Goal: Task Accomplishment & Management: Manage account settings

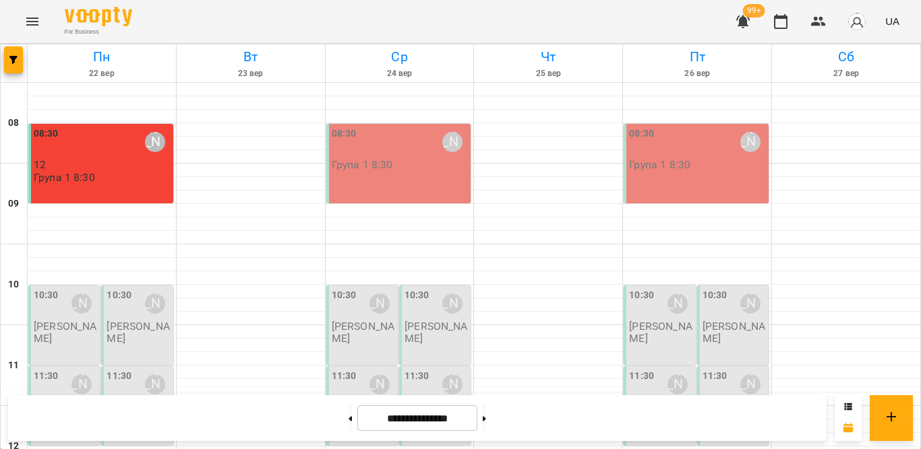
scroll to position [135, 0]
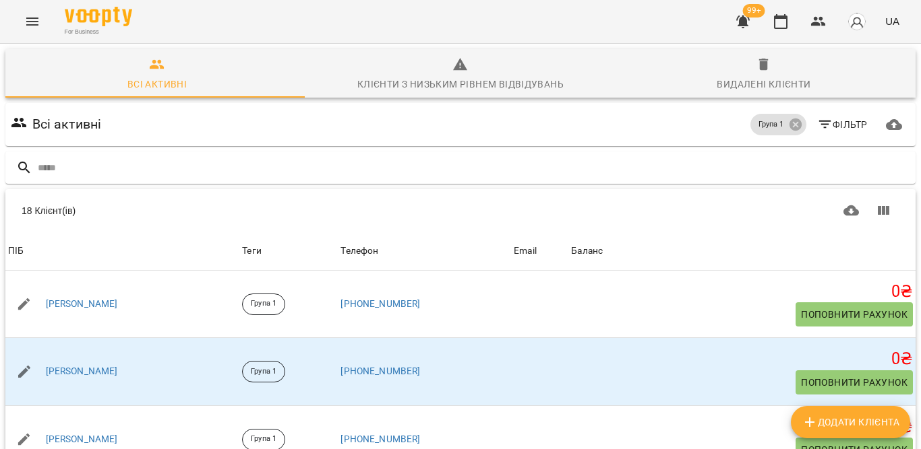
scroll to position [382, 0]
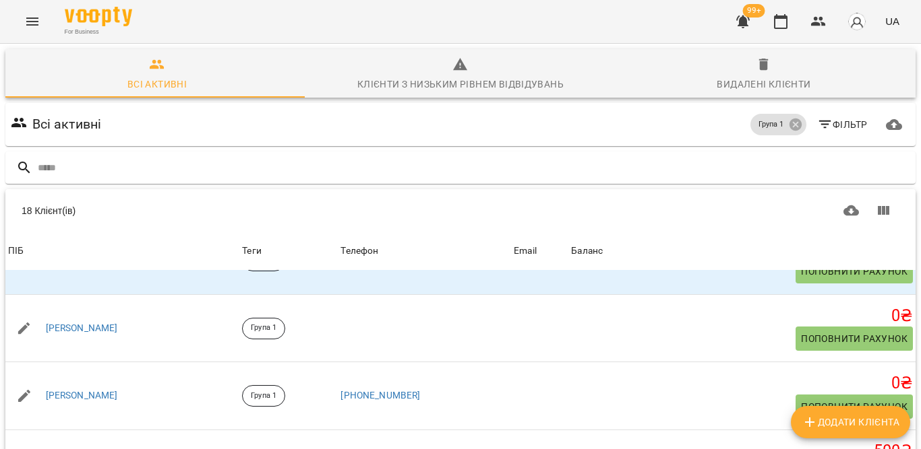
click at [784, 11] on button "button" at bounding box center [780, 21] width 32 height 32
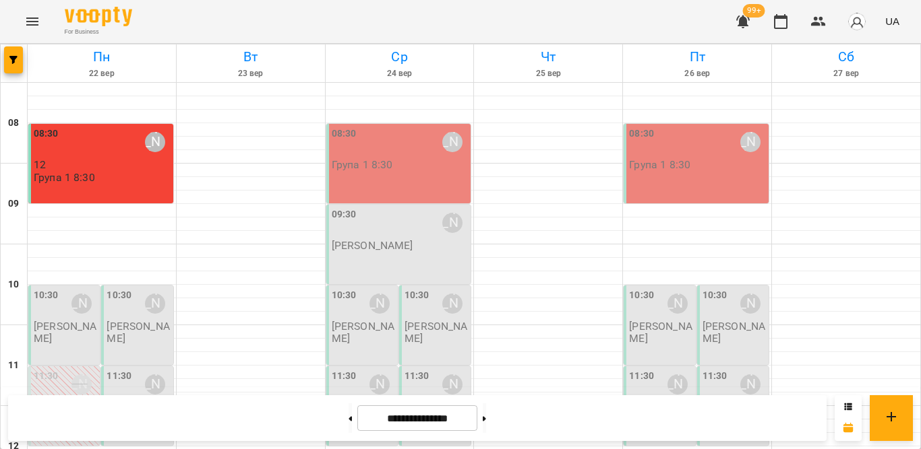
scroll to position [135, 0]
click at [119, 402] on p "[PERSON_NAME]" at bounding box center [137, 414] width 63 height 24
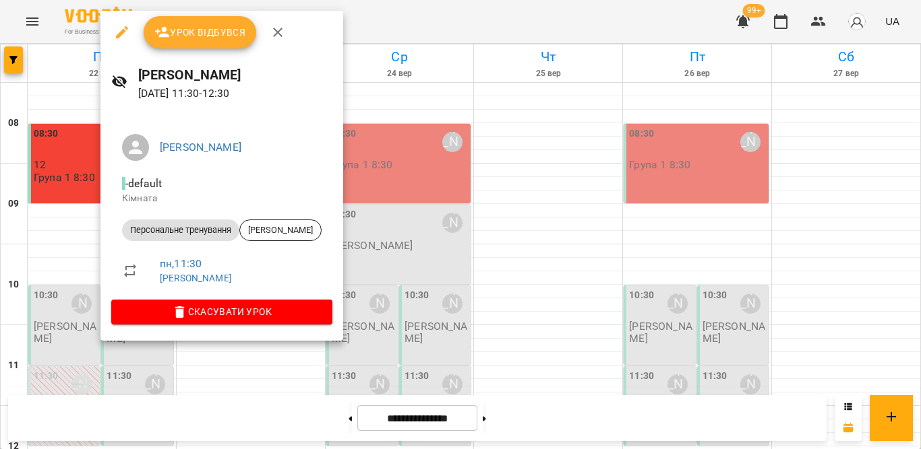
click at [278, 32] on icon "button" at bounding box center [278, 32] width 16 height 16
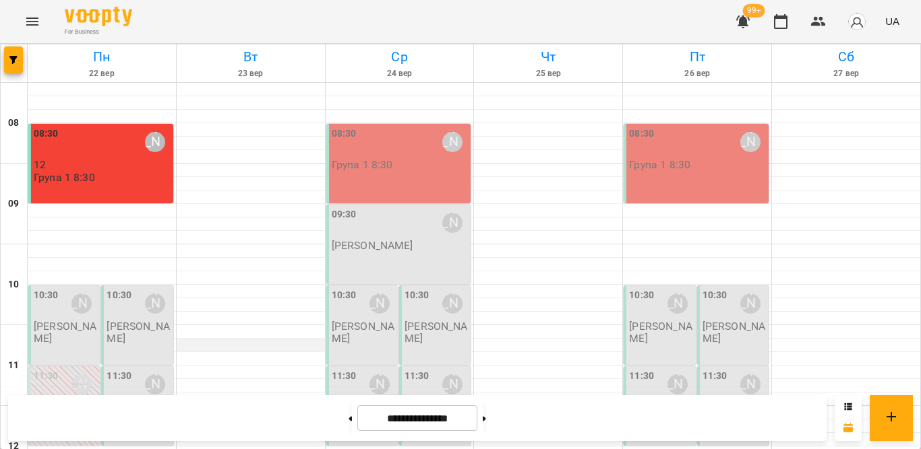
scroll to position [270, 0]
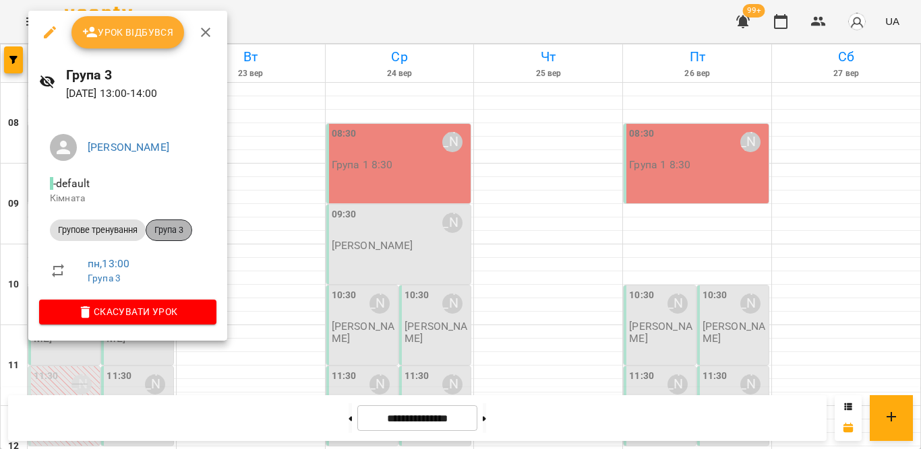
click at [168, 230] on span "Група 3" at bounding box center [168, 230] width 45 height 12
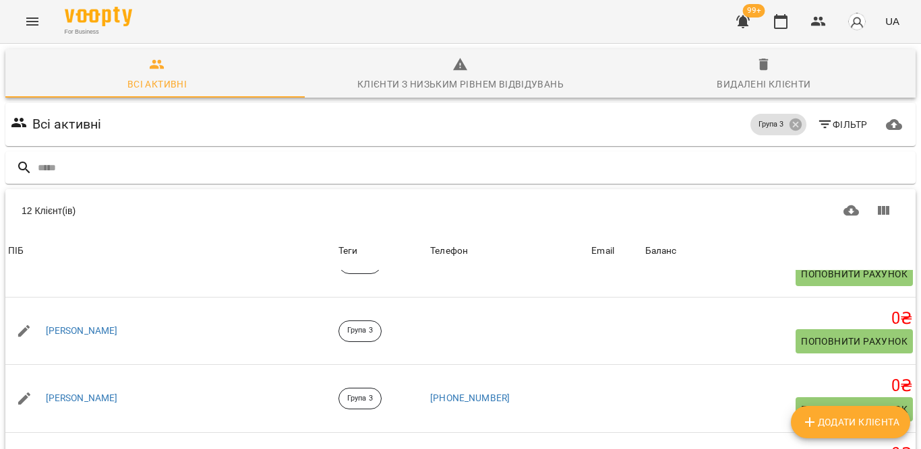
scroll to position [150, 0]
click at [778, 20] on icon "button" at bounding box center [780, 21] width 16 height 16
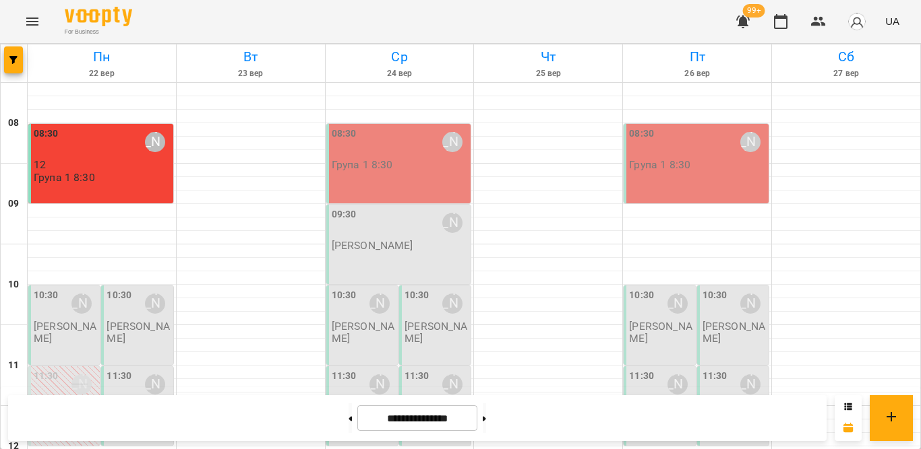
scroll to position [135, 0]
click at [348, 420] on icon at bounding box center [349, 418] width 3 height 5
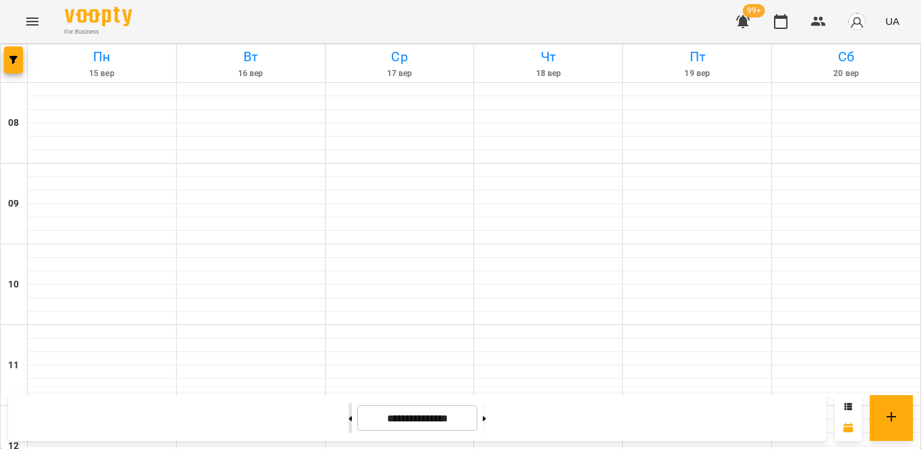
click at [348, 420] on icon at bounding box center [349, 418] width 3 height 5
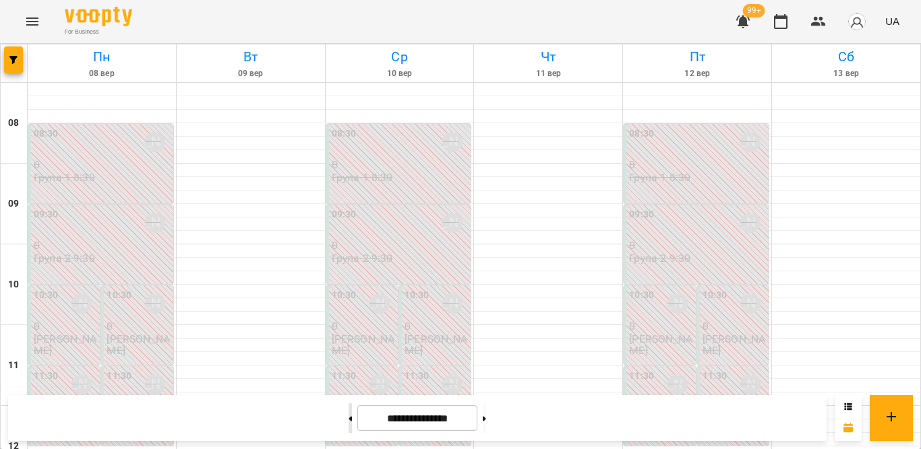
click at [348, 414] on button at bounding box center [349, 419] width 3 height 30
type input "**********"
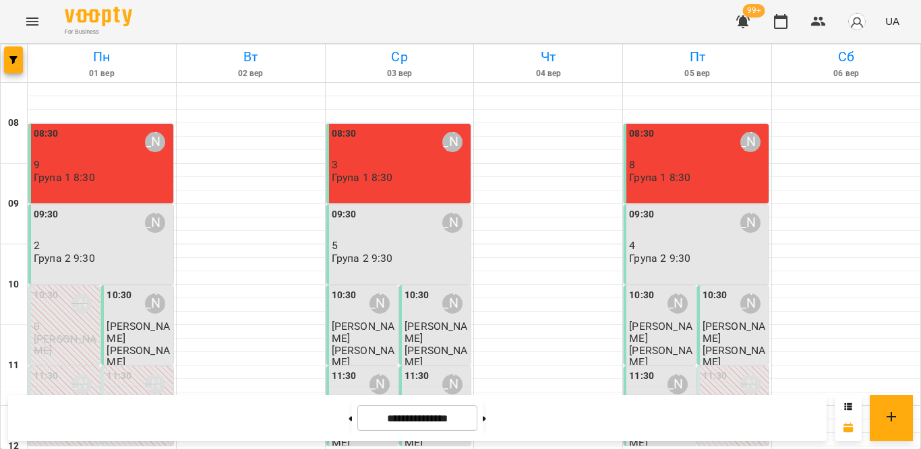
scroll to position [337, 0]
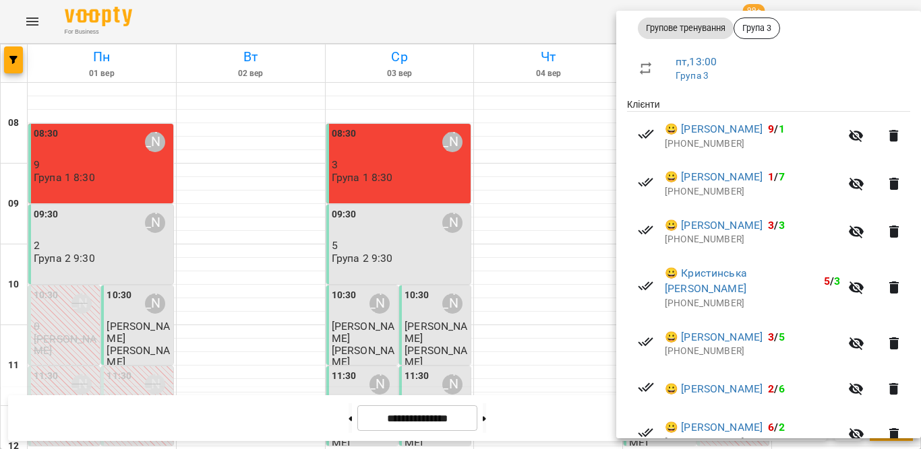
scroll to position [270, 0]
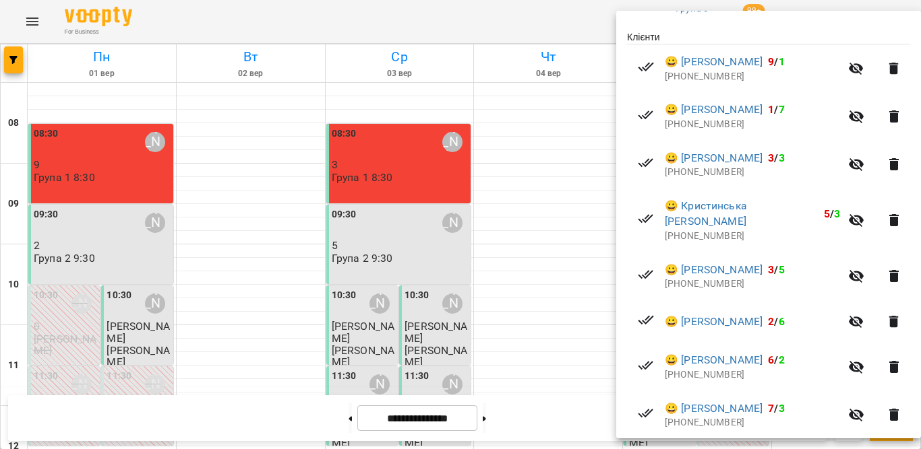
click at [29, 21] on div at bounding box center [460, 224] width 921 height 449
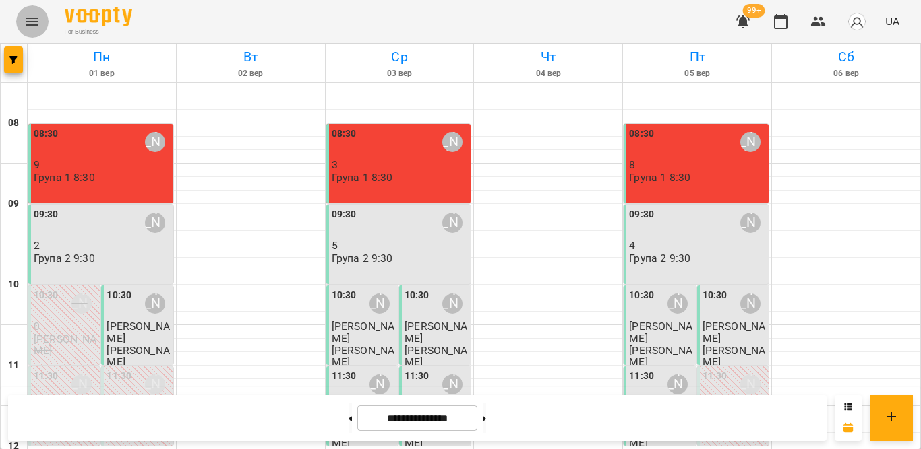
click at [30, 21] on icon "Menu" at bounding box center [32, 21] width 16 height 16
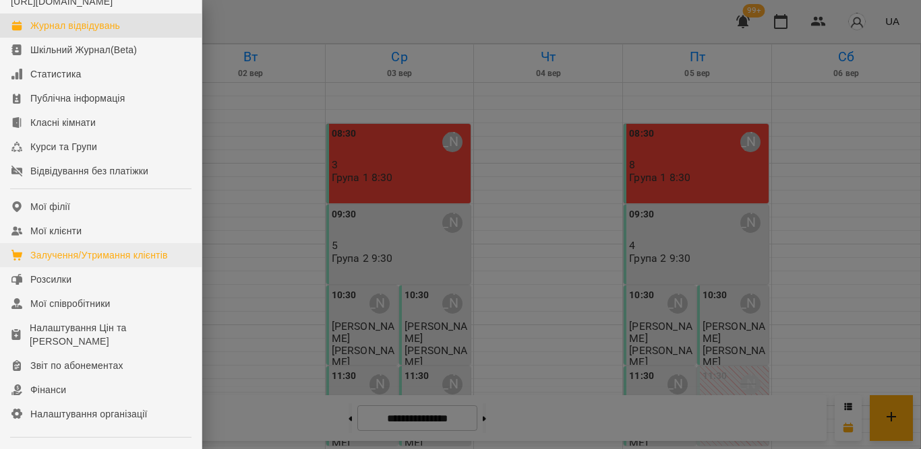
scroll to position [67, 0]
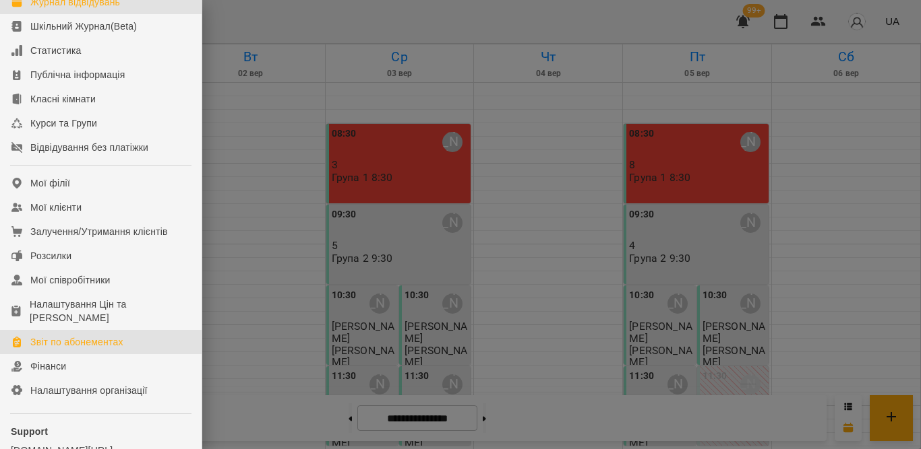
click at [59, 349] on div "Звіт по абонементах" at bounding box center [76, 342] width 93 height 13
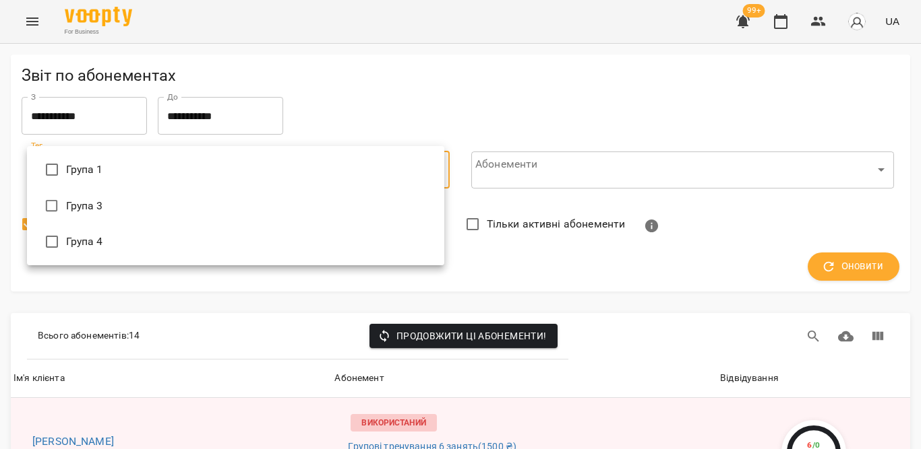
click at [278, 207] on li "Група 3" at bounding box center [235, 206] width 417 height 36
type input "*******"
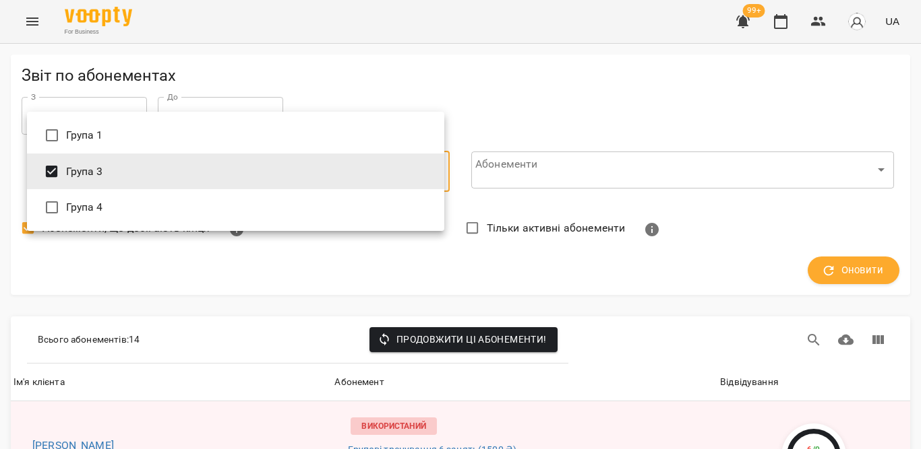
click at [847, 264] on div at bounding box center [460, 224] width 921 height 449
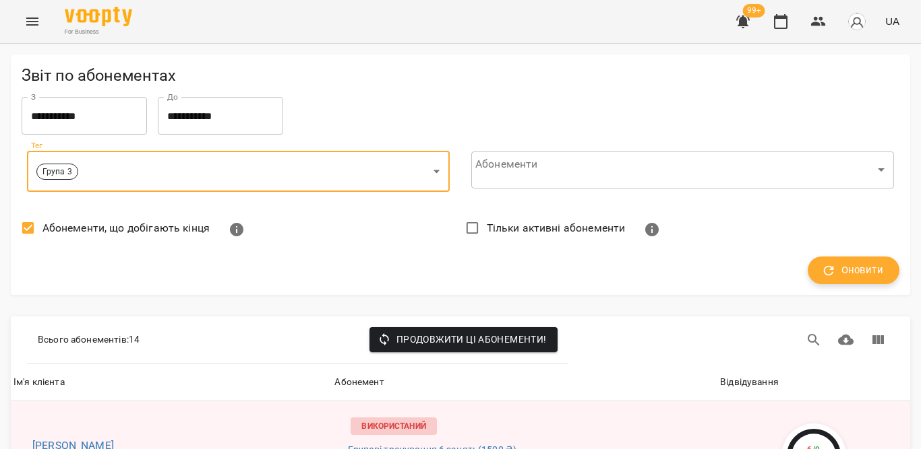
click at [846, 268] on span "Оновити" at bounding box center [852, 271] width 59 height 18
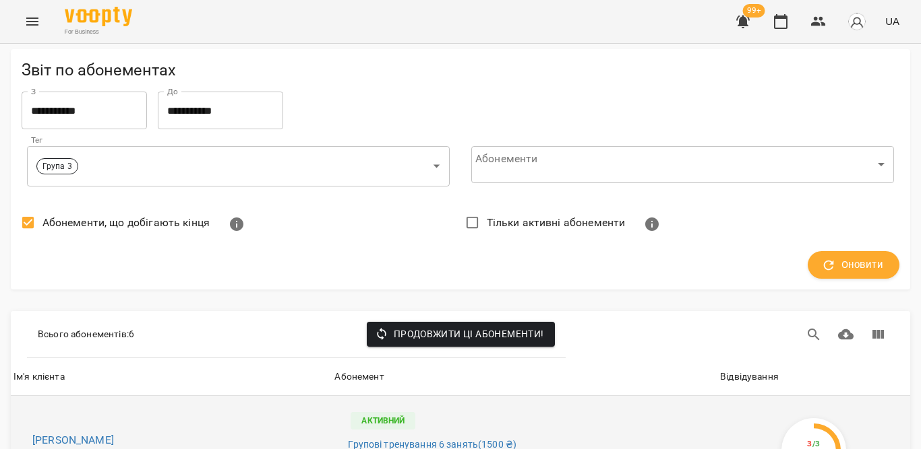
scroll to position [202, 0]
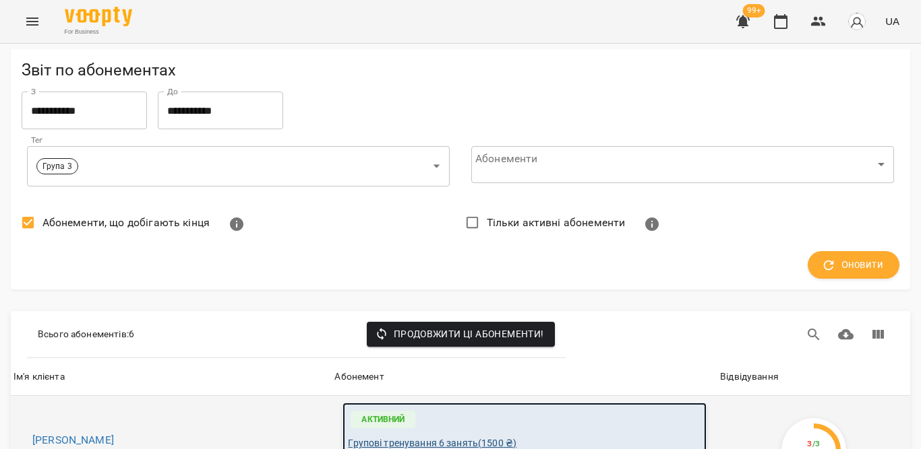
click at [385, 437] on span "Групові тренування 6 занять ( 1500 ₴ )" at bounding box center [432, 444] width 168 height 14
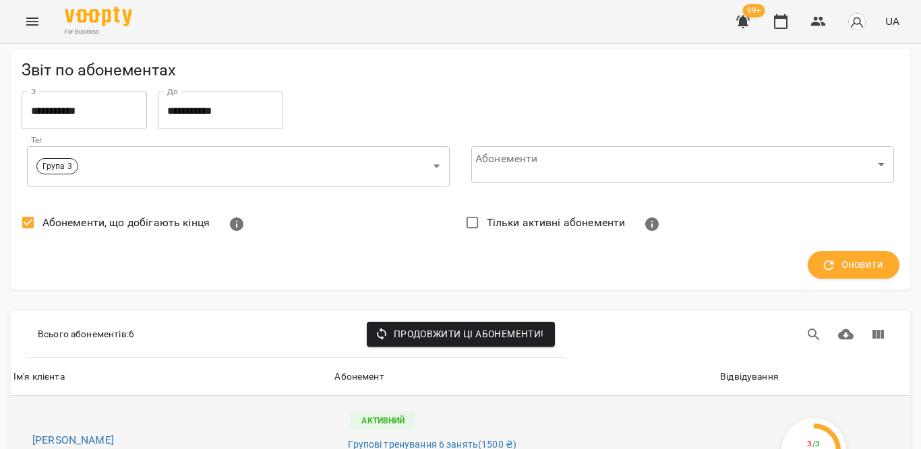
scroll to position [337, 0]
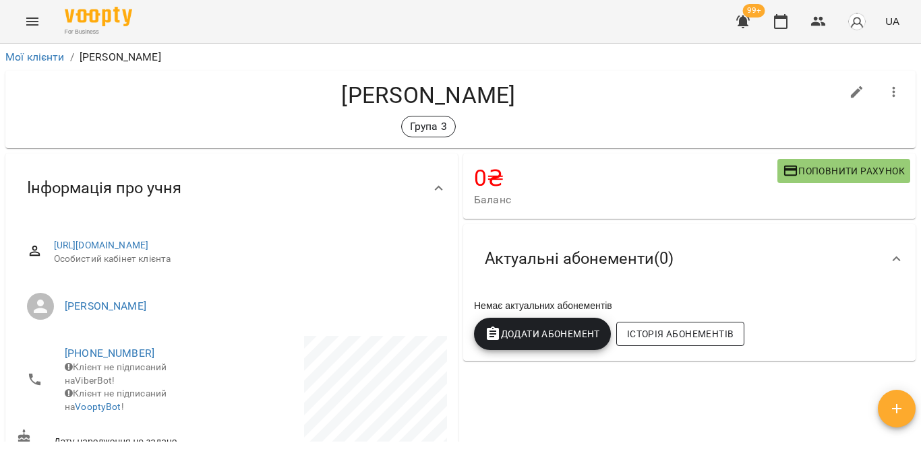
click at [658, 338] on span "Історія абонементів" at bounding box center [680, 334] width 106 height 16
click at [629, 326] on span "Історія абонементів" at bounding box center [680, 334] width 106 height 16
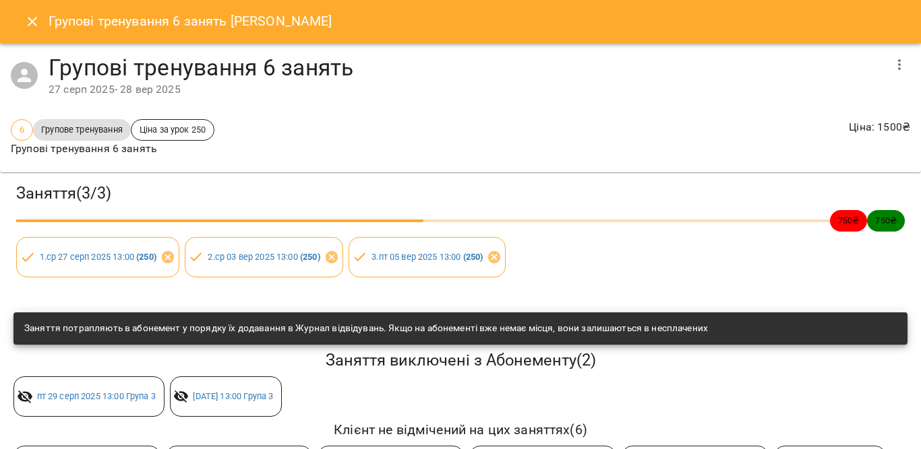
click at [891, 67] on icon "button" at bounding box center [899, 65] width 16 height 16
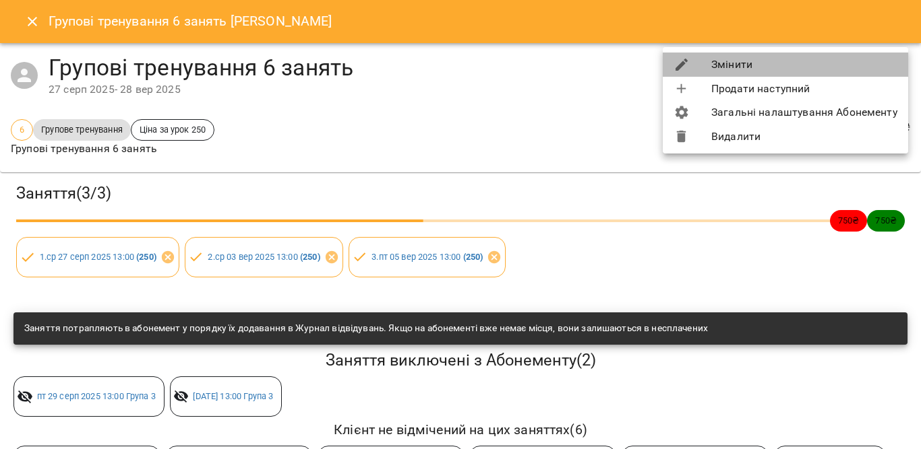
click at [800, 63] on li "Змінити" at bounding box center [784, 65] width 245 height 24
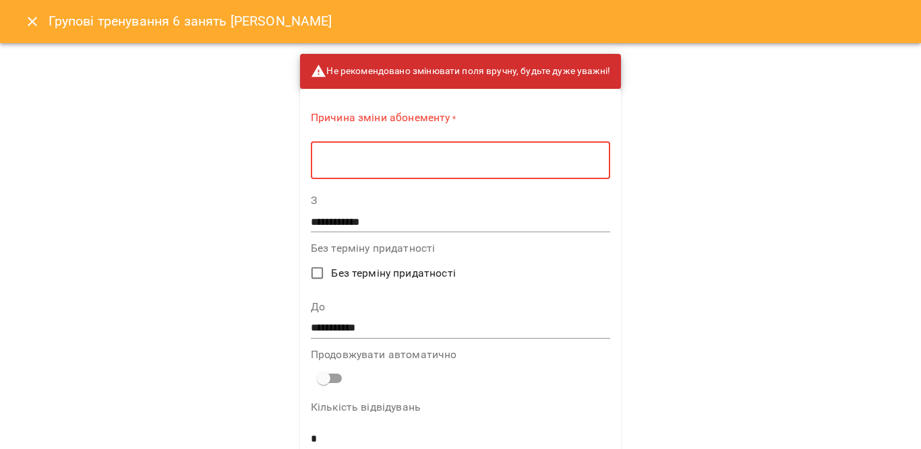
click at [526, 154] on textarea at bounding box center [460, 160] width 280 height 13
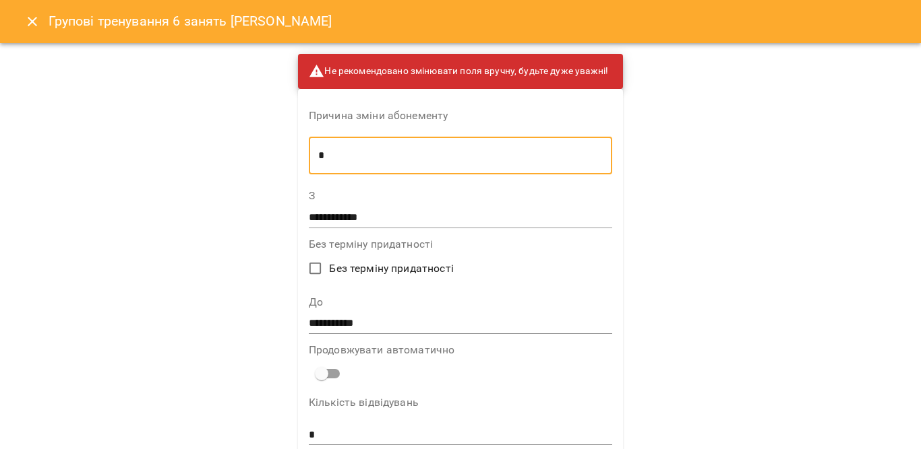
type textarea "*"
click at [405, 327] on input "**********" at bounding box center [460, 324] width 303 height 22
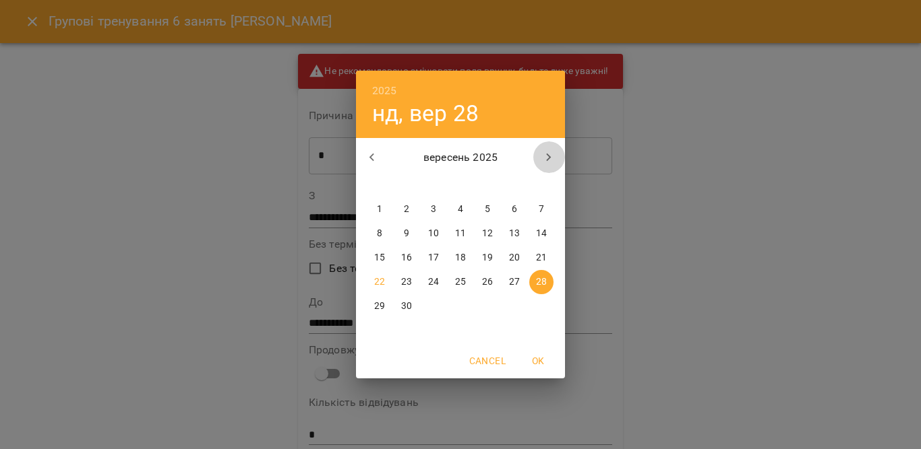
click at [552, 152] on icon "button" at bounding box center [548, 158] width 16 height 16
click at [548, 234] on span "12" at bounding box center [541, 233] width 24 height 13
type input "**********"
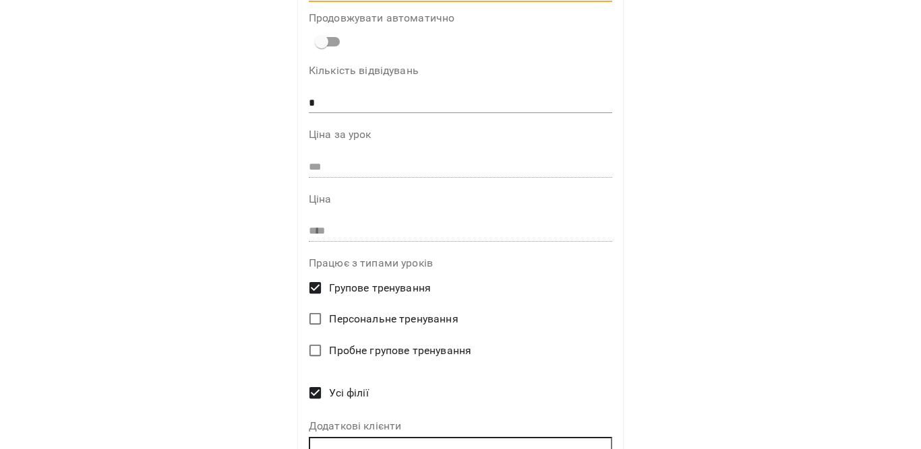
scroll to position [408, 0]
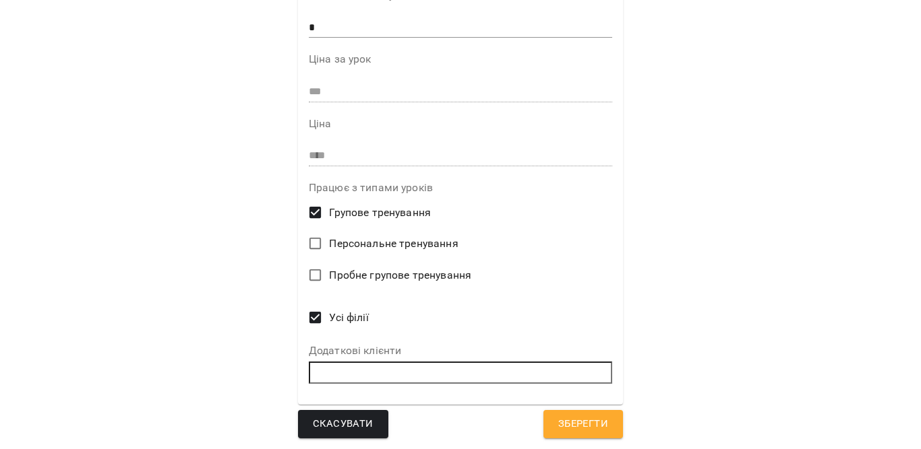
click at [596, 416] on span "Зберегти" at bounding box center [583, 425] width 50 height 18
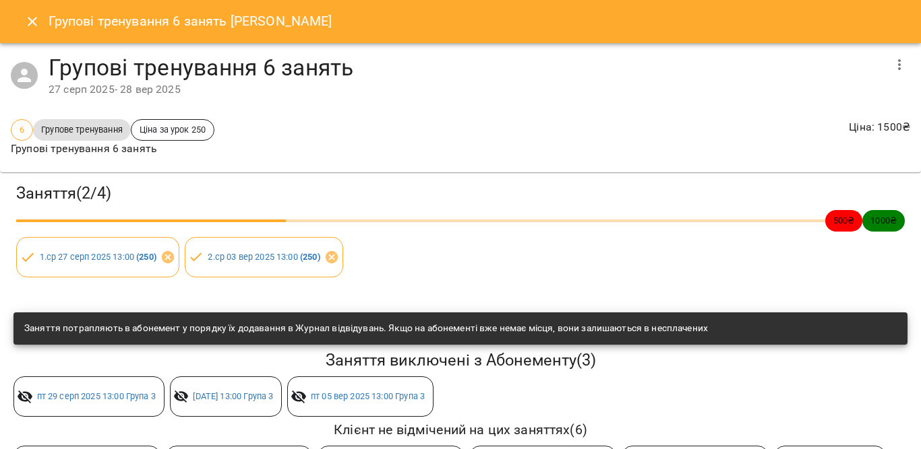
click at [891, 62] on icon "button" at bounding box center [899, 65] width 16 height 16
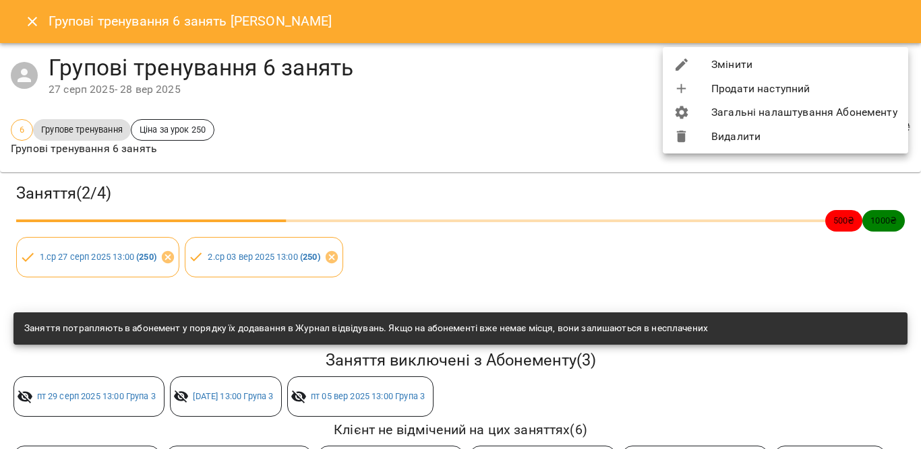
click at [767, 67] on li "Змінити" at bounding box center [784, 65] width 245 height 24
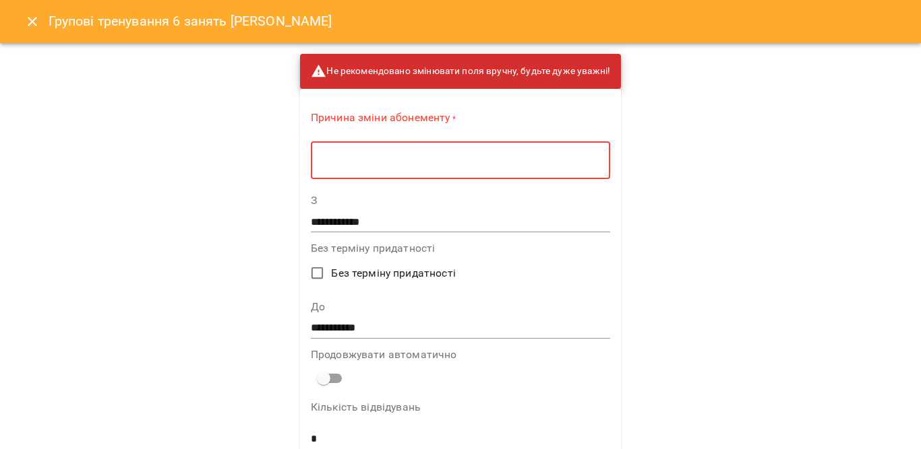
click at [507, 156] on textarea at bounding box center [460, 160] width 280 height 13
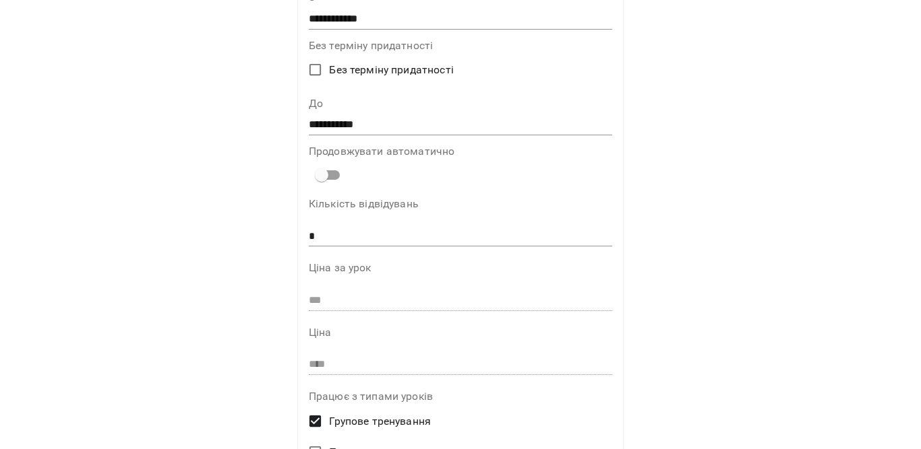
scroll to position [202, 0]
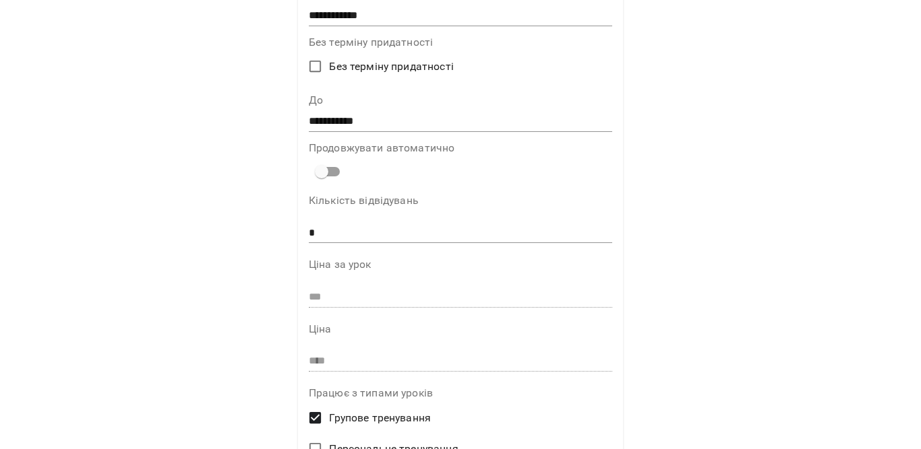
type textarea "*"
click at [375, 119] on input "**********" at bounding box center [460, 122] width 303 height 22
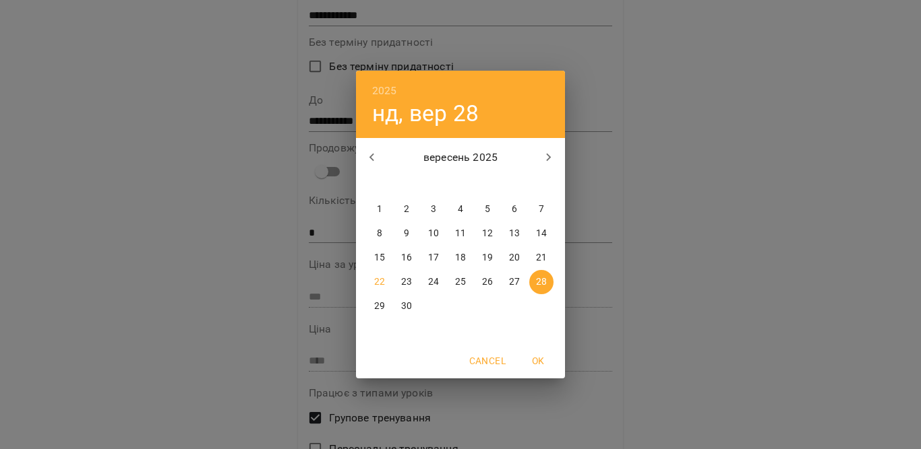
click at [549, 161] on icon "button" at bounding box center [548, 158] width 16 height 16
click at [547, 226] on button "12" at bounding box center [541, 234] width 24 height 24
type input "**********"
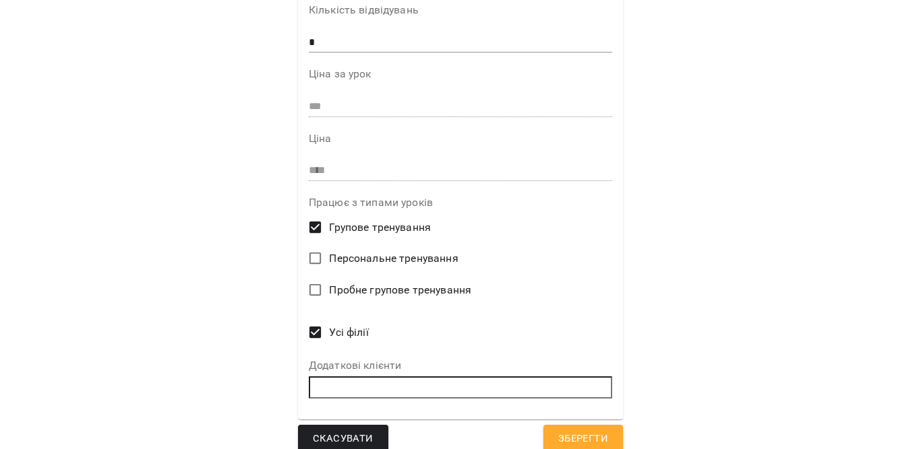
scroll to position [408, 0]
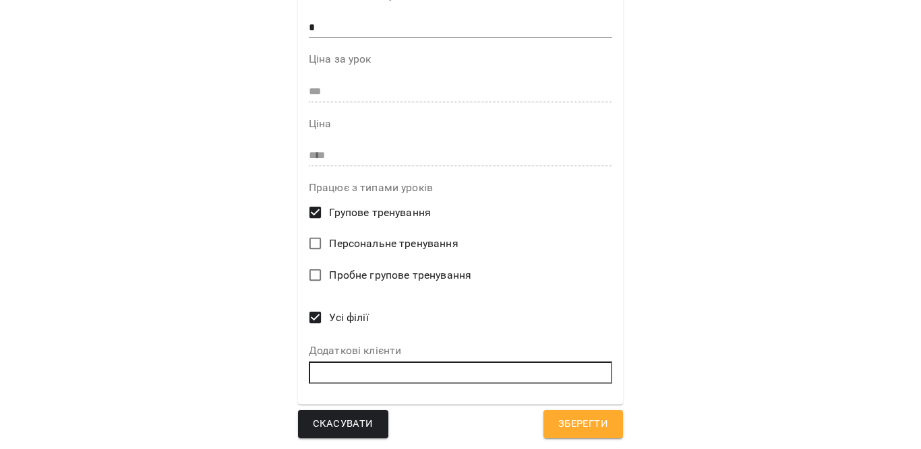
click at [570, 432] on span "Зберегти" at bounding box center [583, 425] width 50 height 18
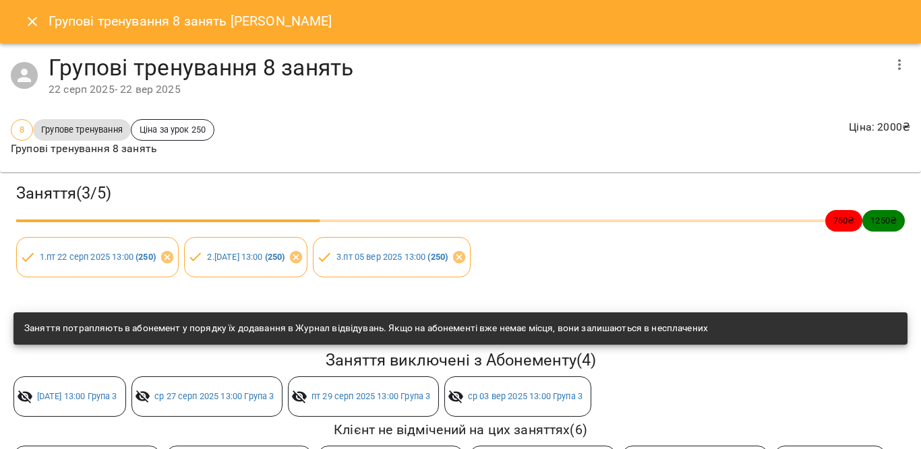
click at [891, 66] on icon "button" at bounding box center [899, 65] width 16 height 16
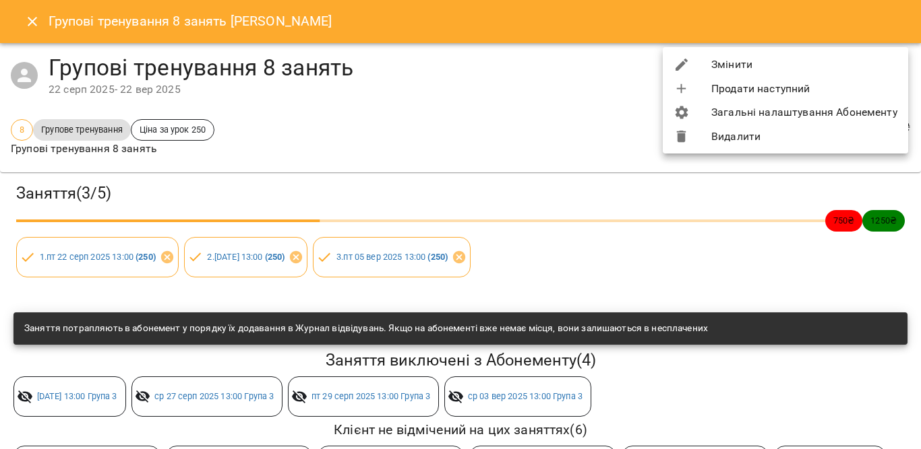
click at [811, 65] on li "Змінити" at bounding box center [784, 65] width 245 height 24
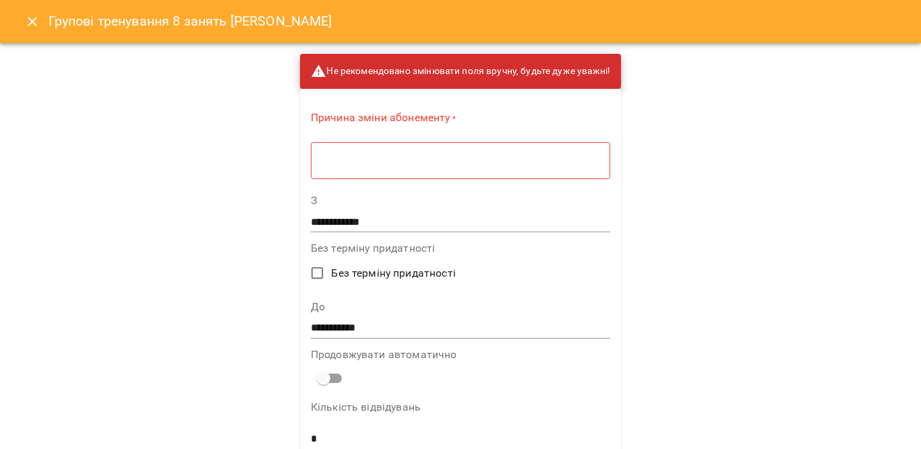
click at [400, 172] on div "* ​" at bounding box center [460, 161] width 299 height 38
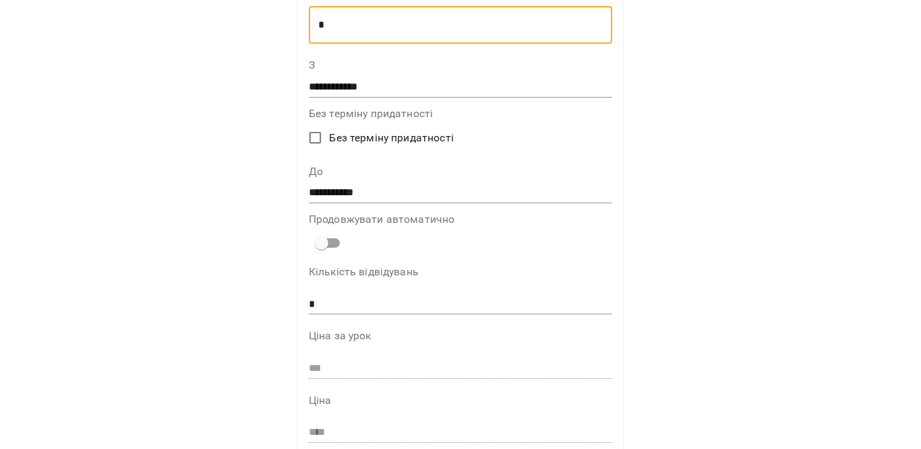
scroll to position [135, 0]
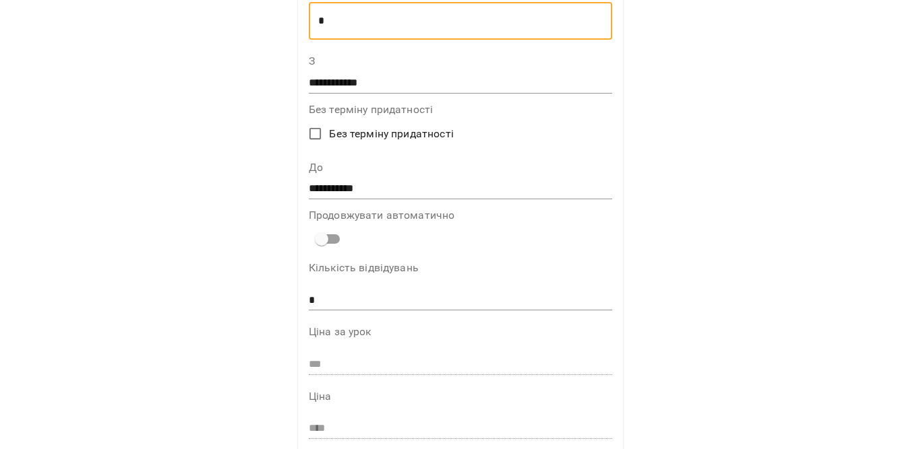
type textarea "*"
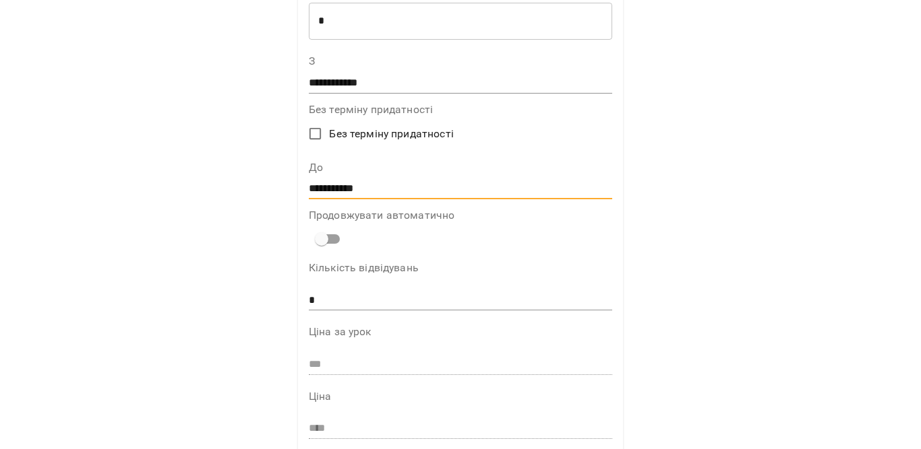
click at [348, 183] on input "**********" at bounding box center [460, 190] width 303 height 22
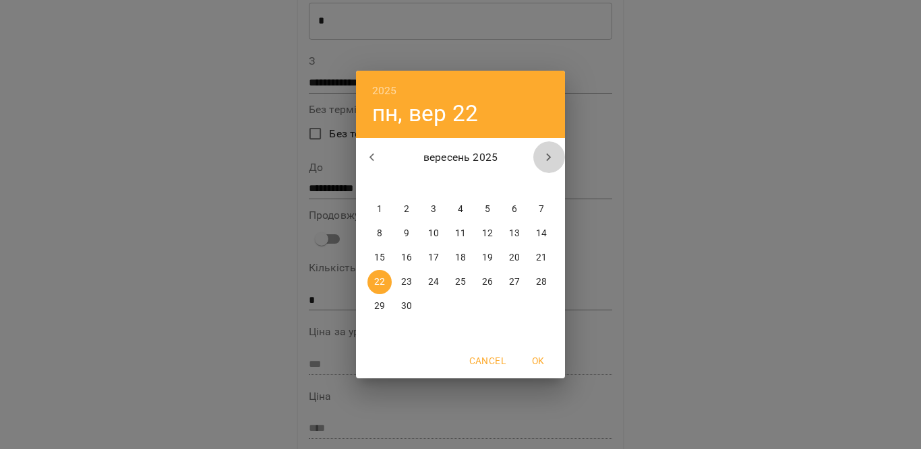
click at [545, 155] on icon "button" at bounding box center [548, 158] width 16 height 16
click at [545, 206] on span "5" at bounding box center [541, 209] width 24 height 13
type input "**********"
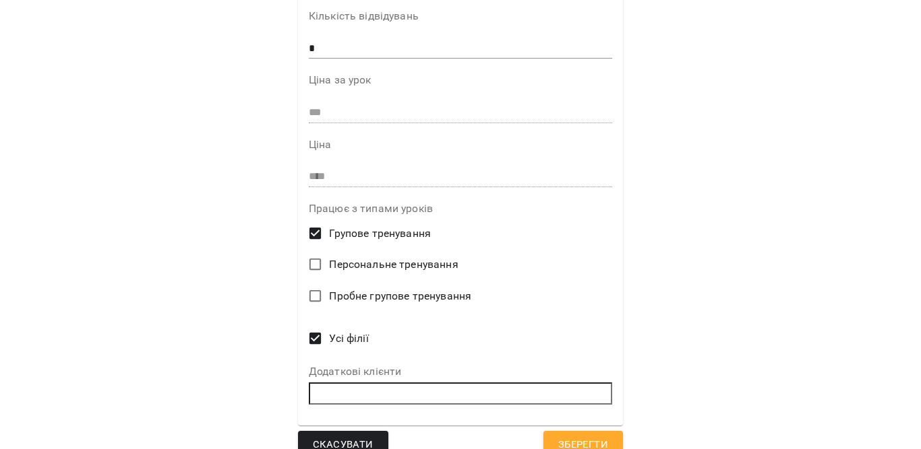
scroll to position [408, 0]
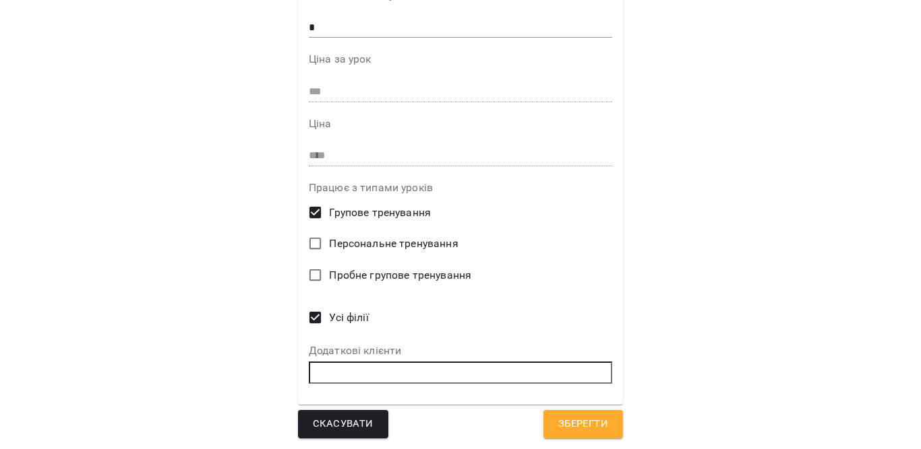
click at [584, 427] on span "Зберегти" at bounding box center [583, 425] width 50 height 18
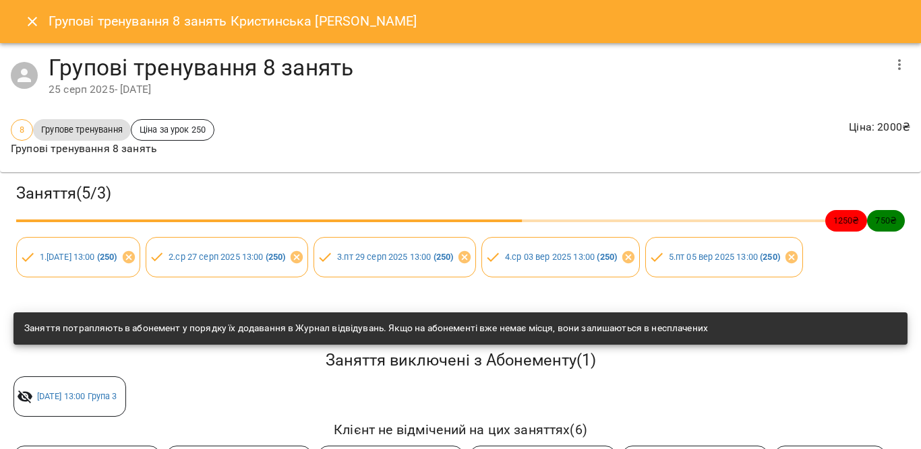
click at [891, 65] on icon "button" at bounding box center [899, 65] width 16 height 16
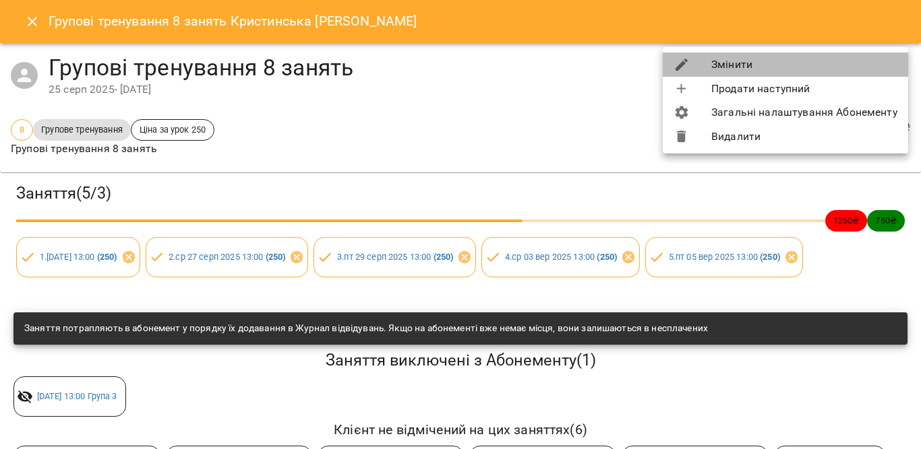
click at [813, 58] on li "Змінити" at bounding box center [784, 65] width 245 height 24
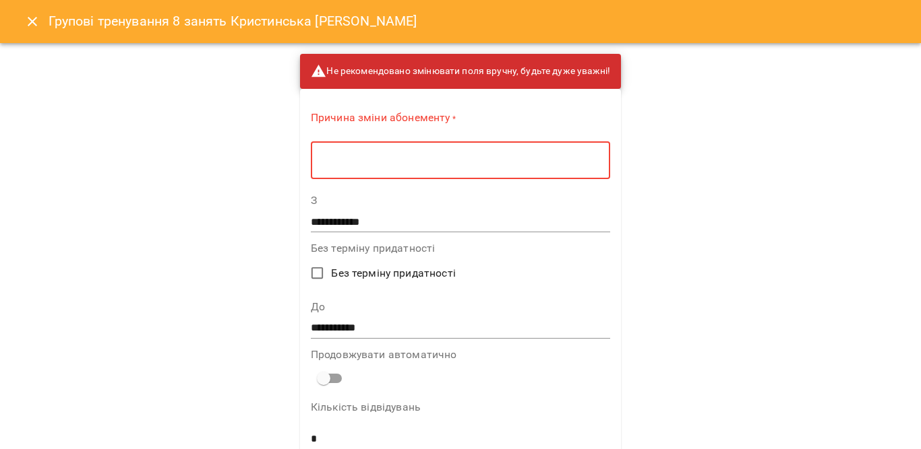
click at [583, 163] on textarea at bounding box center [460, 160] width 280 height 13
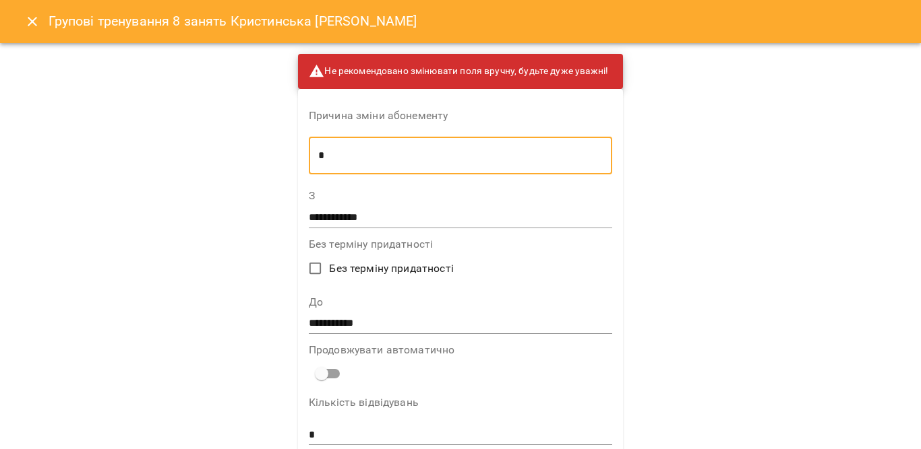
type textarea "*"
click at [435, 320] on input "**********" at bounding box center [460, 324] width 303 height 22
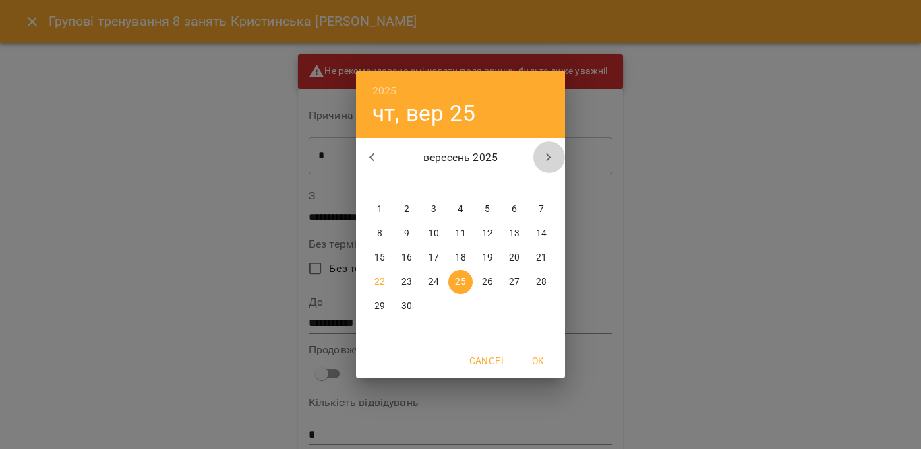
click at [547, 156] on icon "button" at bounding box center [548, 158] width 16 height 16
click at [543, 214] on p "5" at bounding box center [540, 209] width 5 height 13
type input "**********"
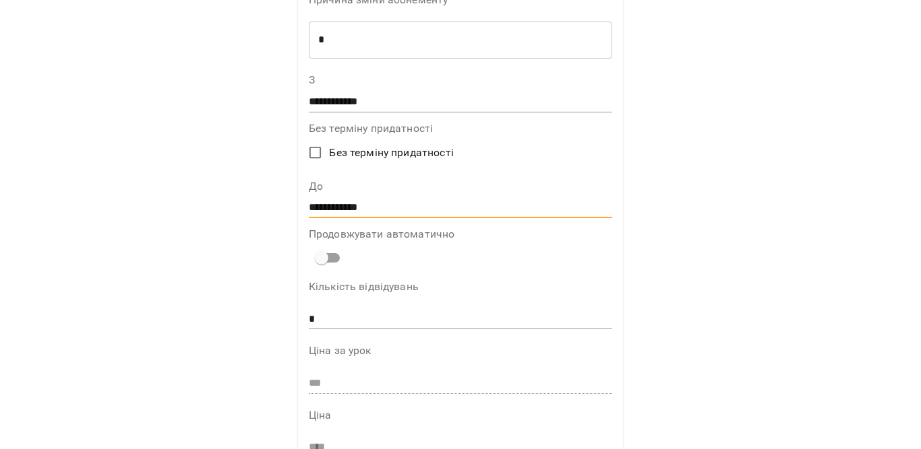
scroll to position [404, 0]
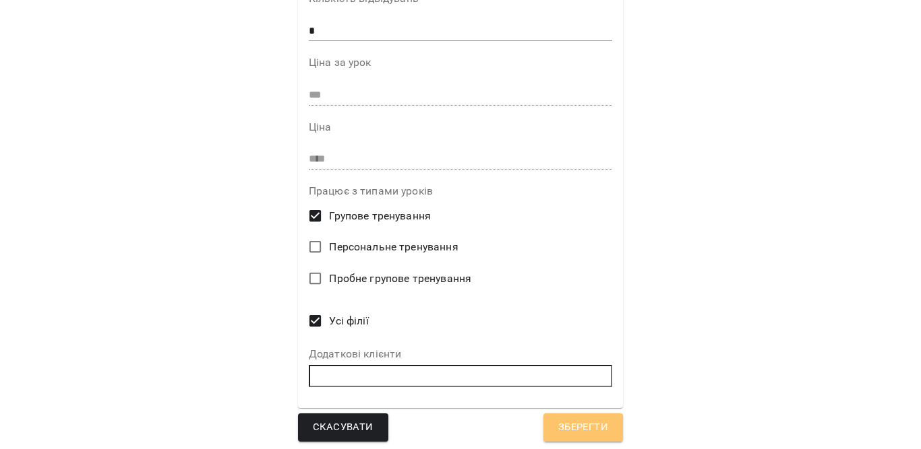
click at [593, 431] on span "Зберегти" at bounding box center [583, 428] width 50 height 18
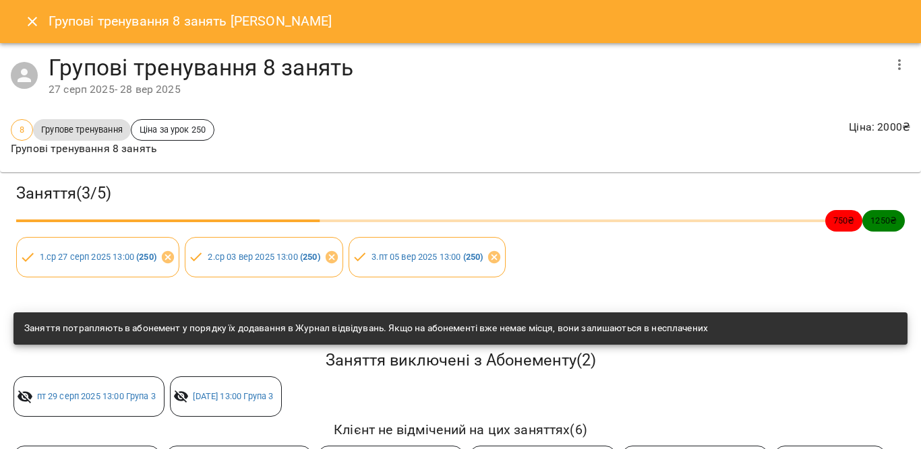
click at [892, 63] on icon "button" at bounding box center [899, 65] width 16 height 16
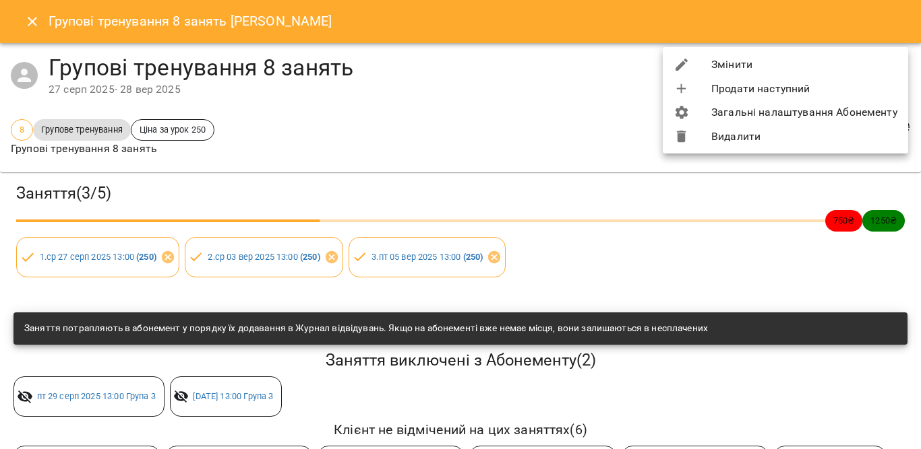
click at [748, 63] on li "Змінити" at bounding box center [784, 65] width 245 height 24
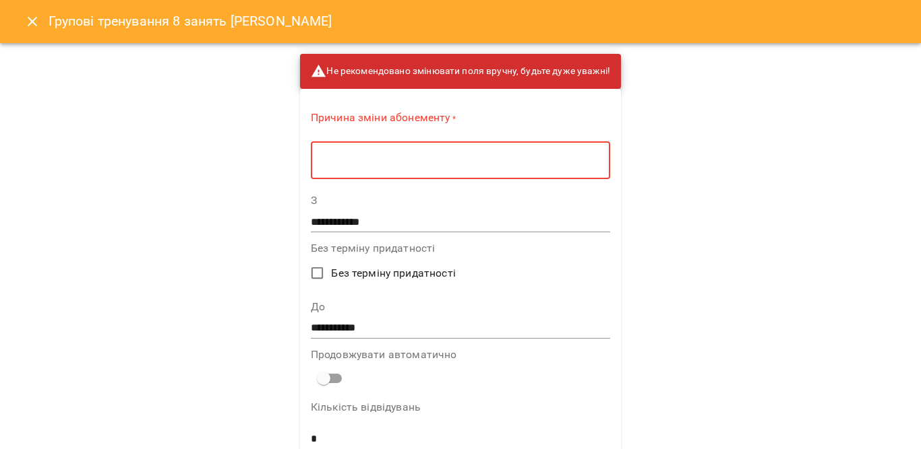
click at [503, 162] on textarea at bounding box center [460, 160] width 280 height 13
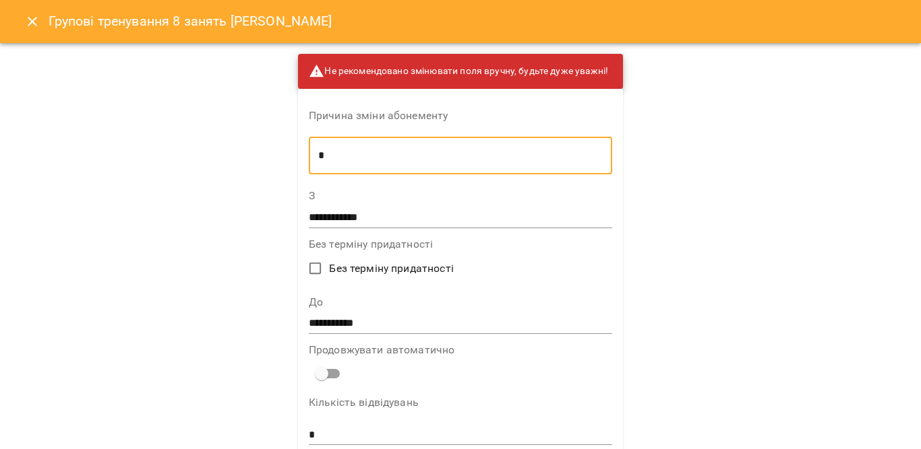
type textarea "*"
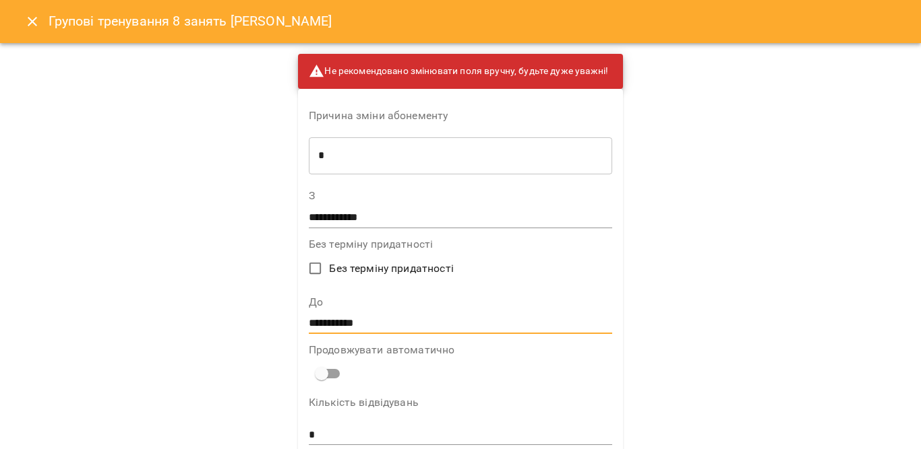
click at [349, 322] on input "**********" at bounding box center [460, 324] width 303 height 22
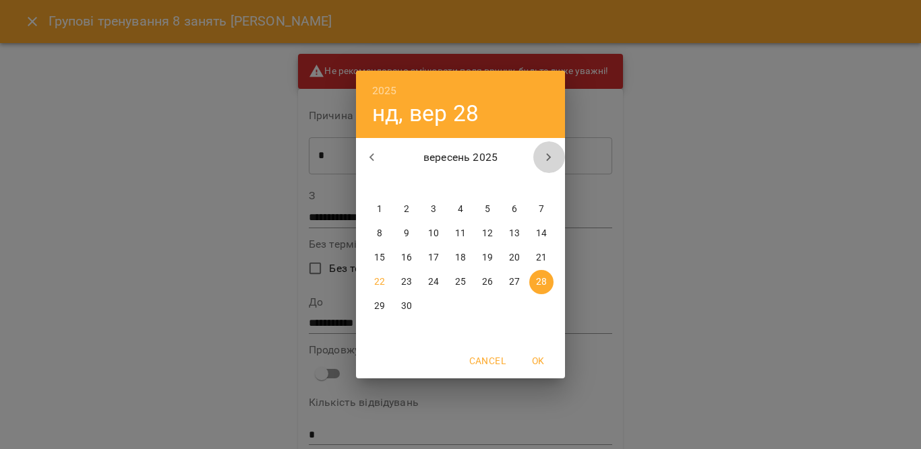
click at [547, 155] on icon "button" at bounding box center [548, 158] width 16 height 16
click at [547, 228] on span "12" at bounding box center [541, 233] width 24 height 13
type input "**********"
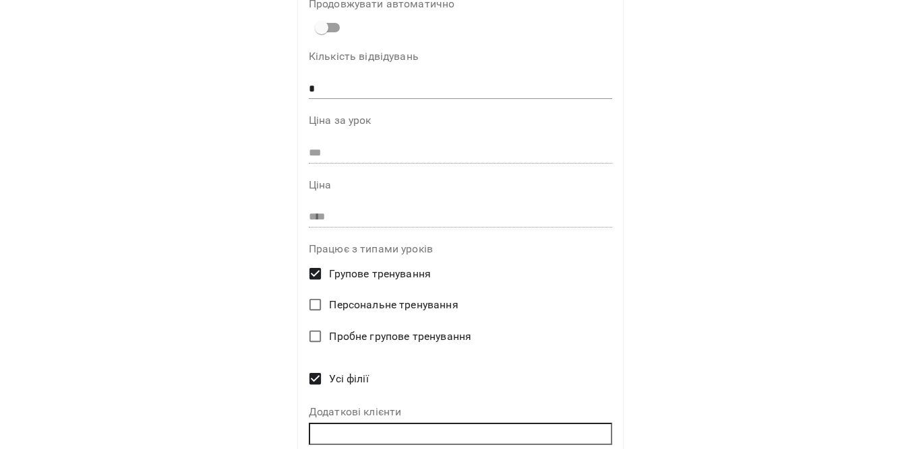
scroll to position [408, 0]
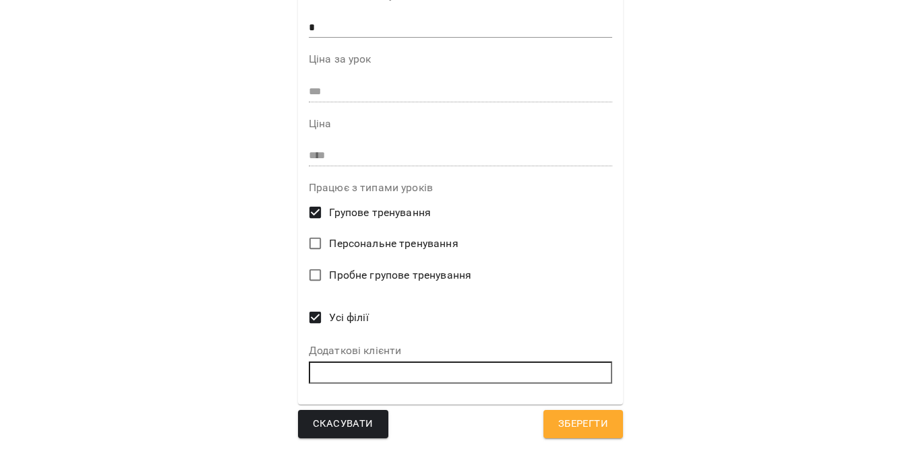
click at [586, 417] on span "Зберегти" at bounding box center [583, 425] width 50 height 18
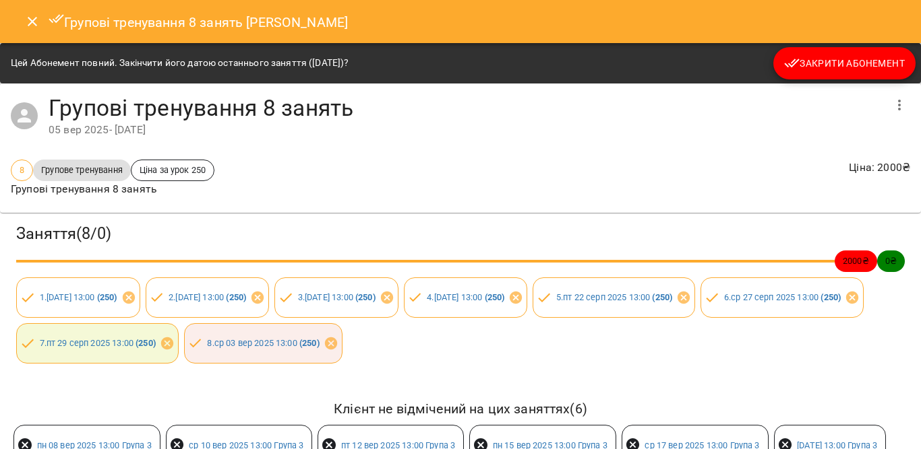
click at [887, 94] on button "button" at bounding box center [899, 105] width 32 height 32
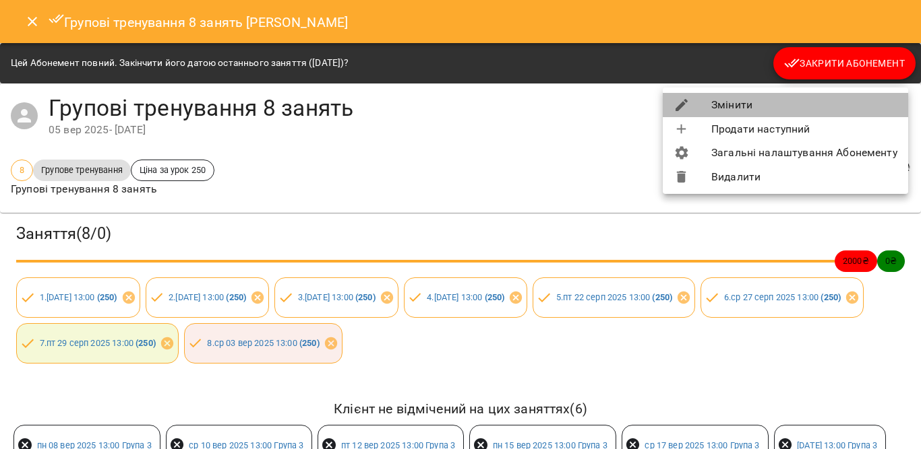
click at [747, 107] on li "Змінити" at bounding box center [784, 105] width 245 height 24
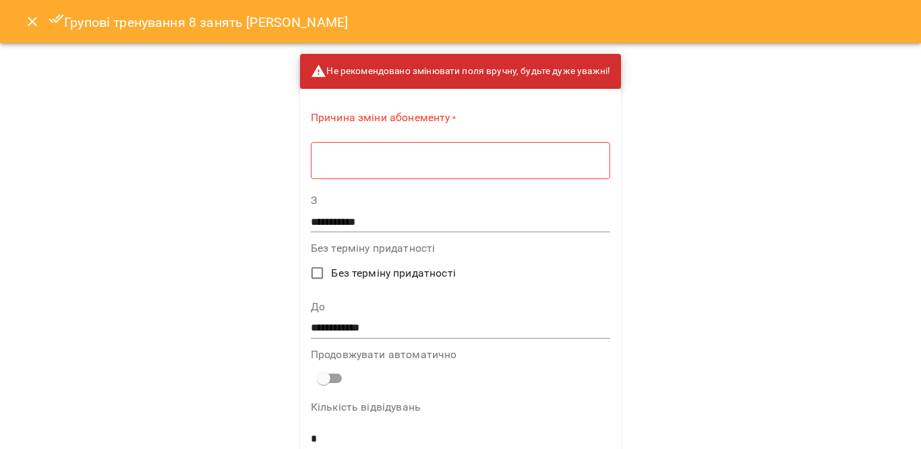
click at [549, 170] on div "* ​" at bounding box center [460, 161] width 299 height 38
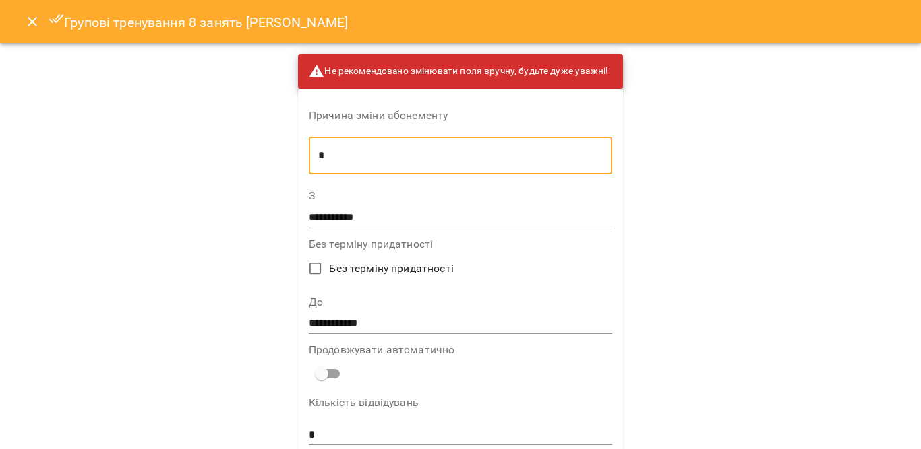
type textarea "*"
click at [431, 321] on input "**********" at bounding box center [460, 324] width 303 height 22
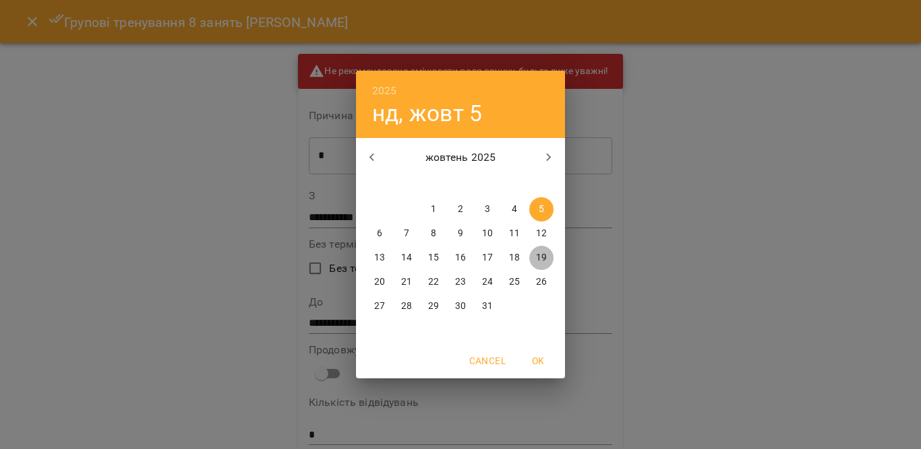
click at [541, 261] on p "19" at bounding box center [541, 257] width 11 height 13
type input "**********"
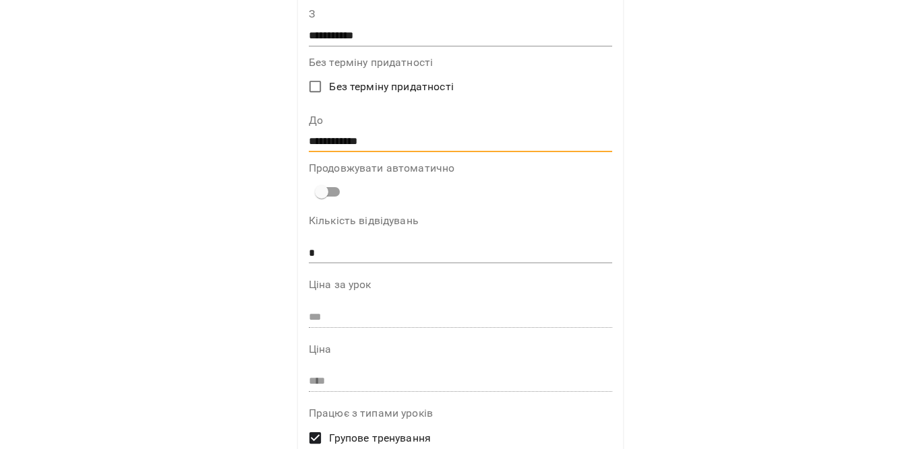
scroll to position [408, 0]
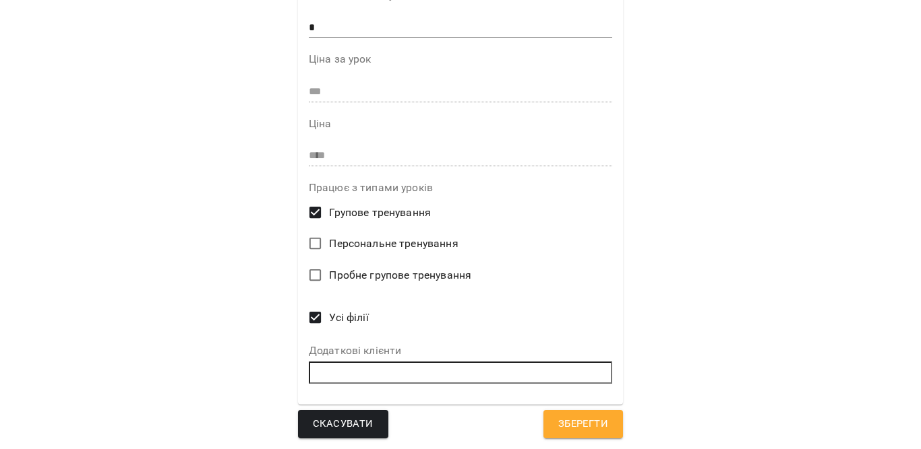
click at [565, 418] on span "Зберегти" at bounding box center [583, 425] width 50 height 18
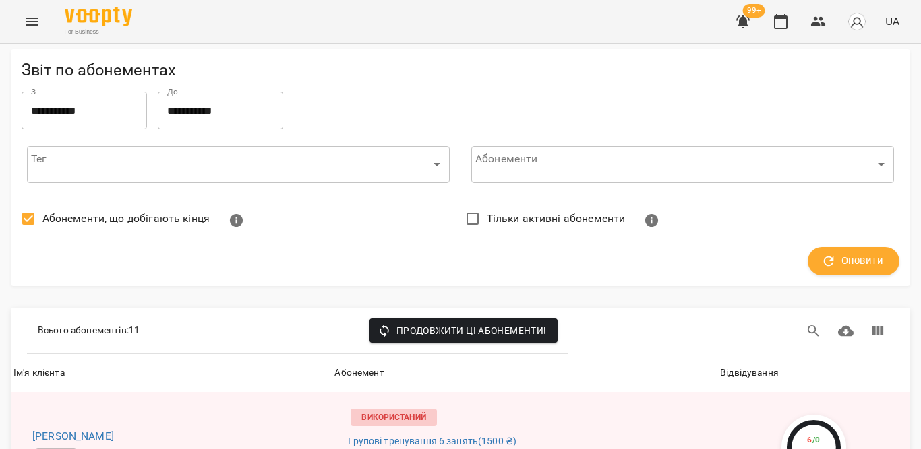
scroll to position [202, 0]
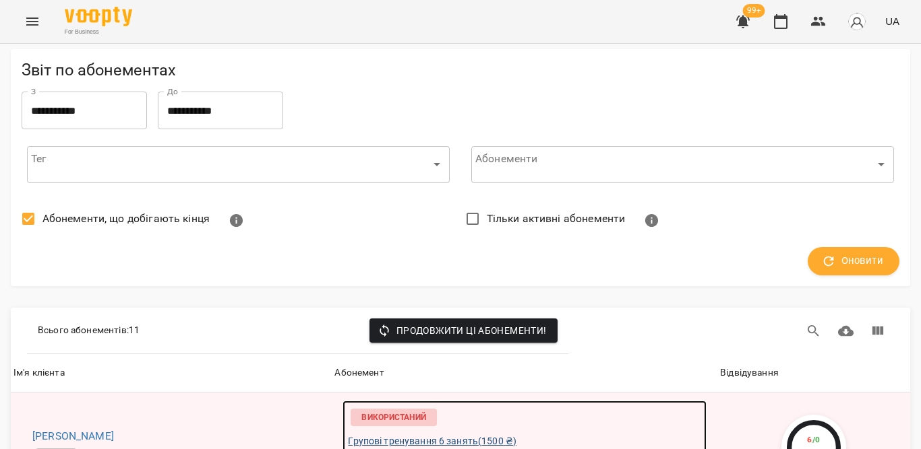
scroll to position [606, 0]
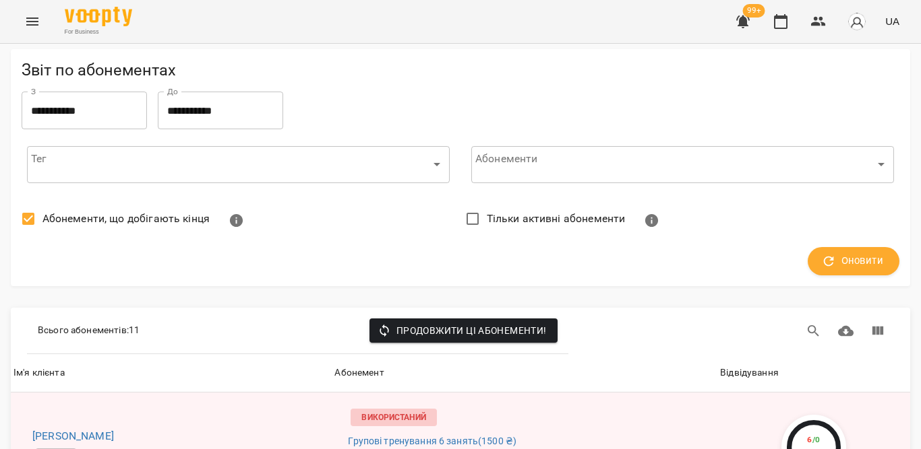
drag, startPoint x: 69, startPoint y: 272, endPoint x: 44, endPoint y: 280, distance: 26.0
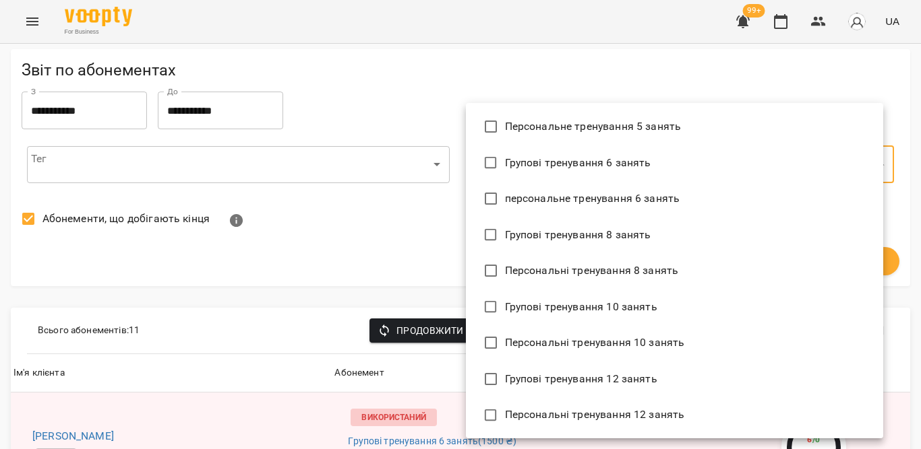
click at [392, 84] on div at bounding box center [460, 224] width 921 height 449
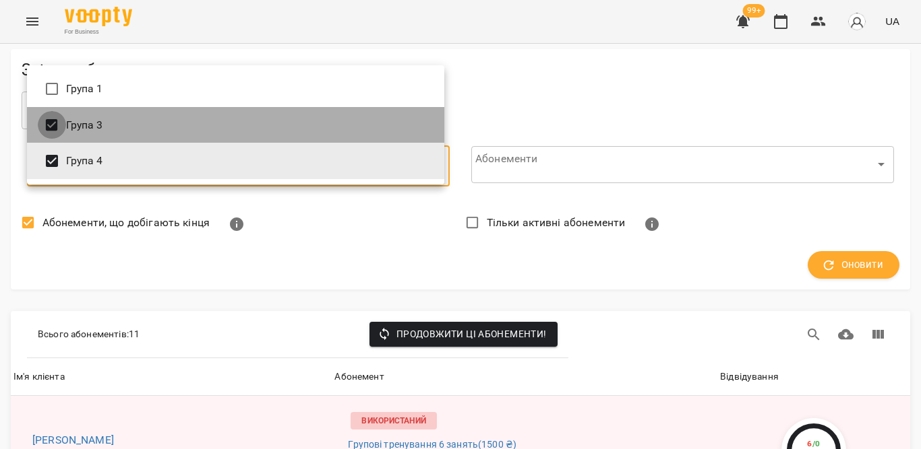
type input "*******"
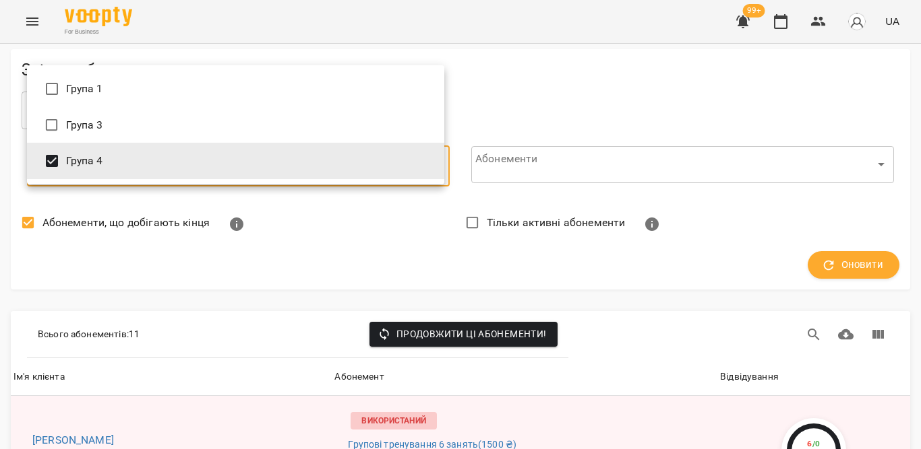
click at [828, 263] on div at bounding box center [460, 224] width 921 height 449
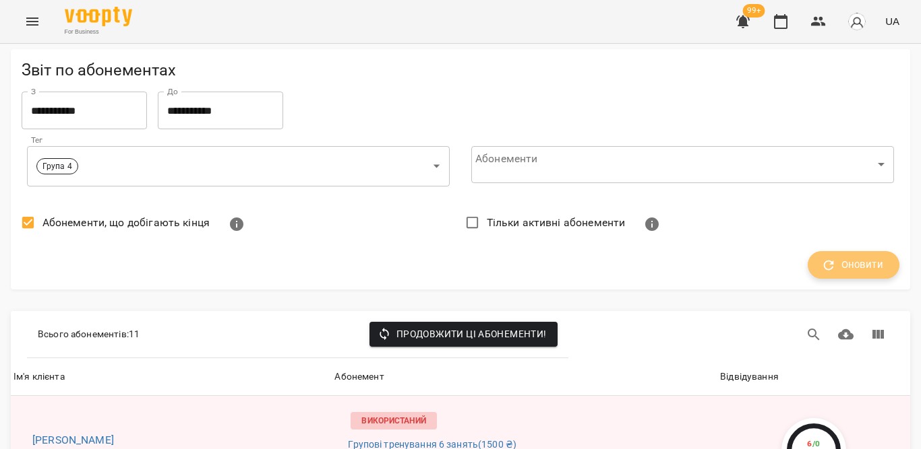
click at [828, 264] on span "Оновити" at bounding box center [852, 266] width 59 height 18
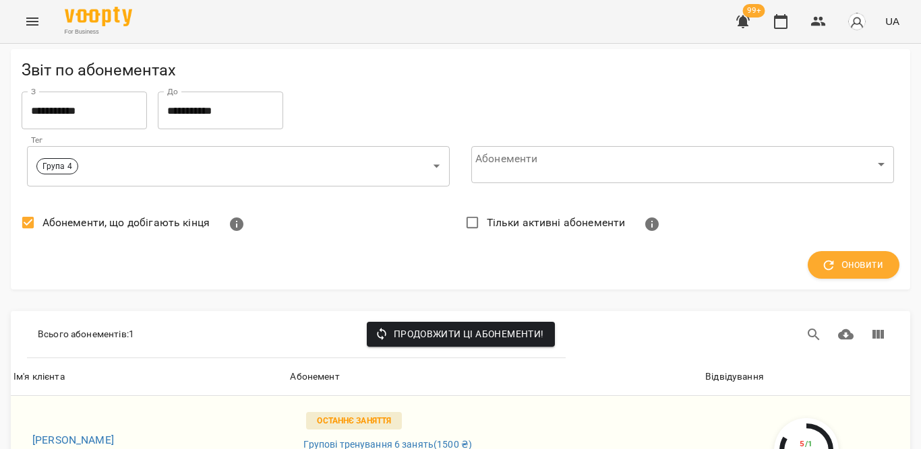
scroll to position [0, 0]
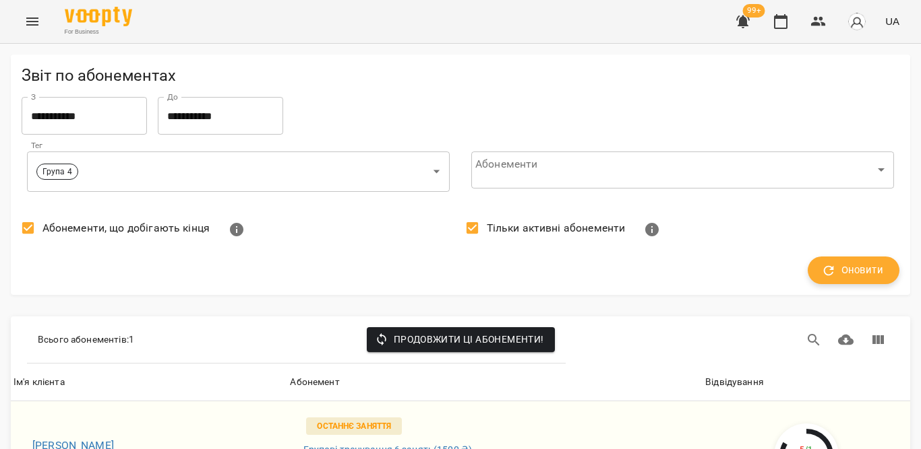
click at [833, 268] on span "Оновити" at bounding box center [852, 271] width 59 height 18
click at [778, 14] on icon "button" at bounding box center [780, 21] width 16 height 16
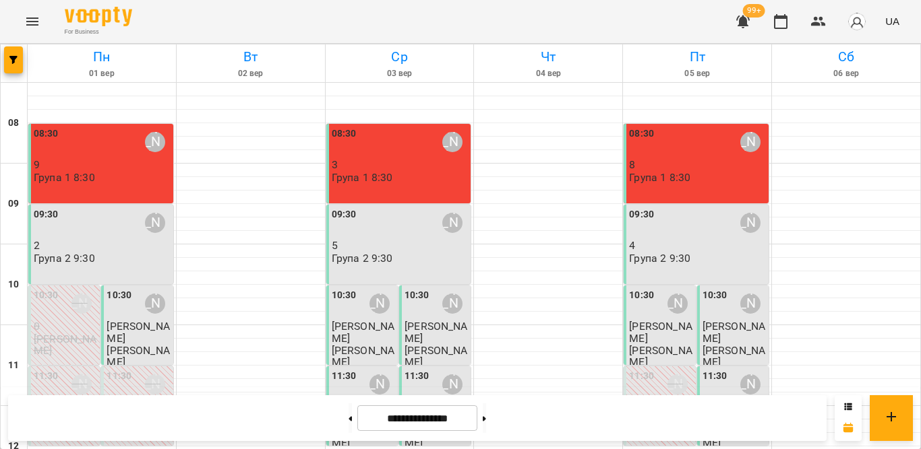
click at [98, 161] on p "9" at bounding box center [102, 164] width 137 height 11
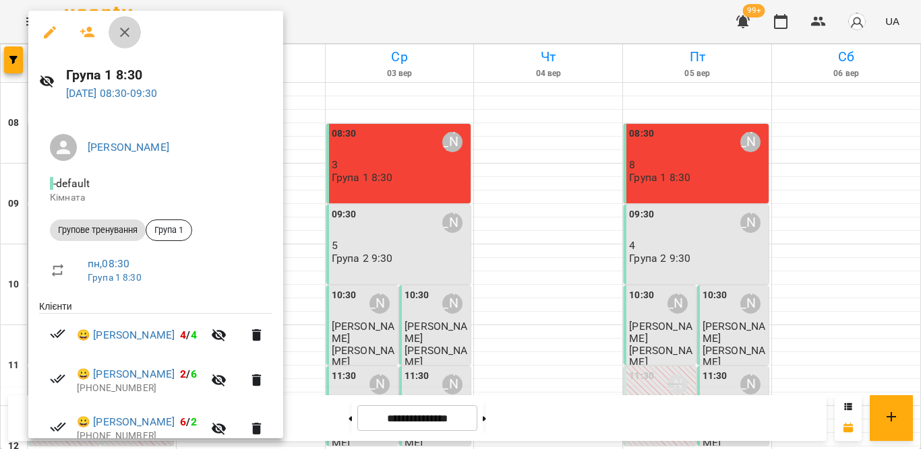
click at [129, 34] on icon "button" at bounding box center [125, 32] width 16 height 16
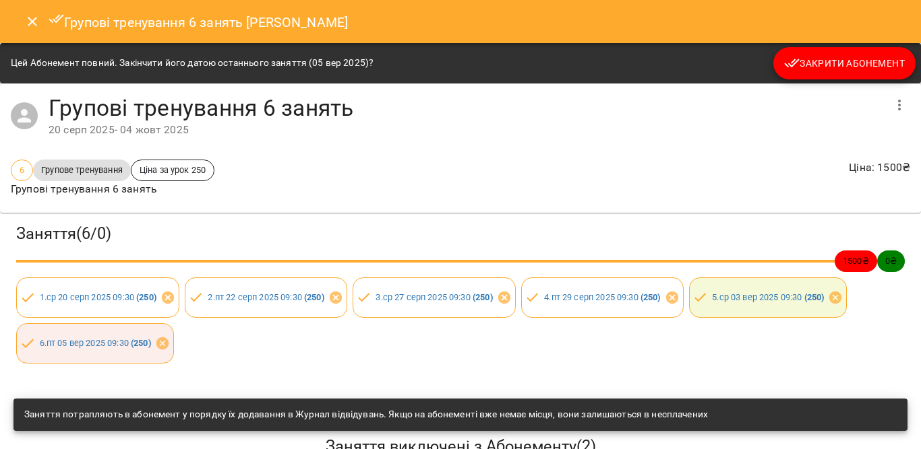
click at [30, 19] on icon "Close" at bounding box center [32, 21] width 9 height 9
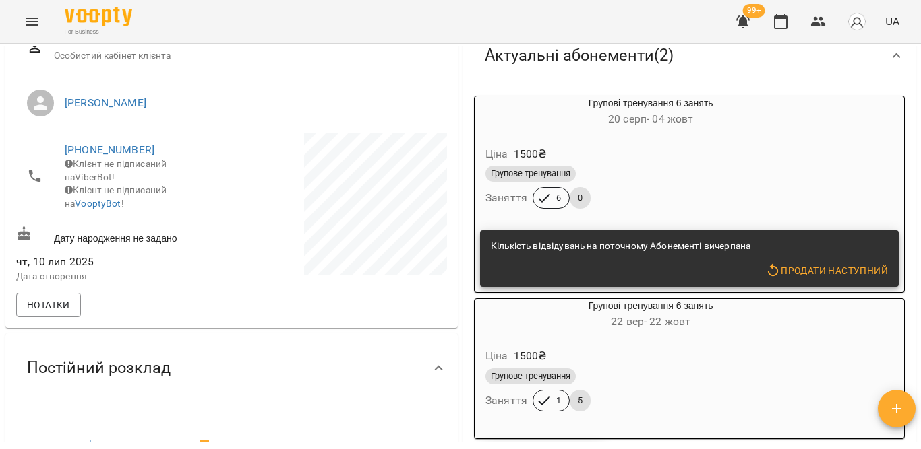
scroll to position [270, 0]
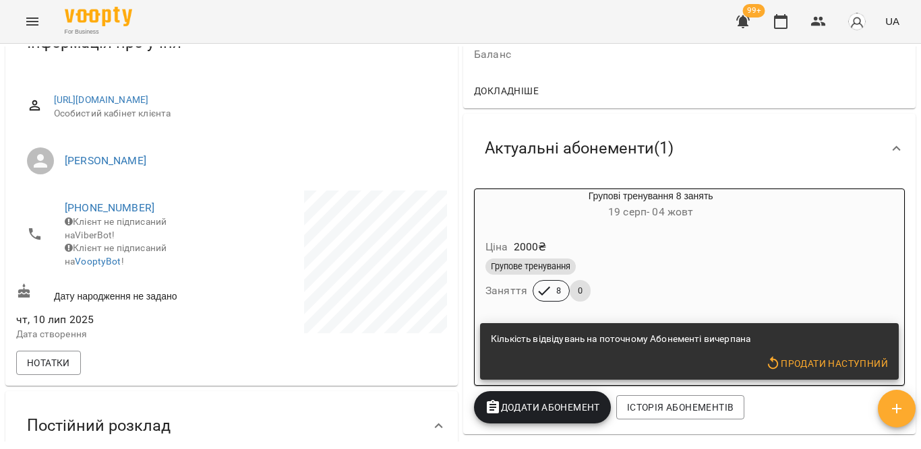
scroll to position [135, 0]
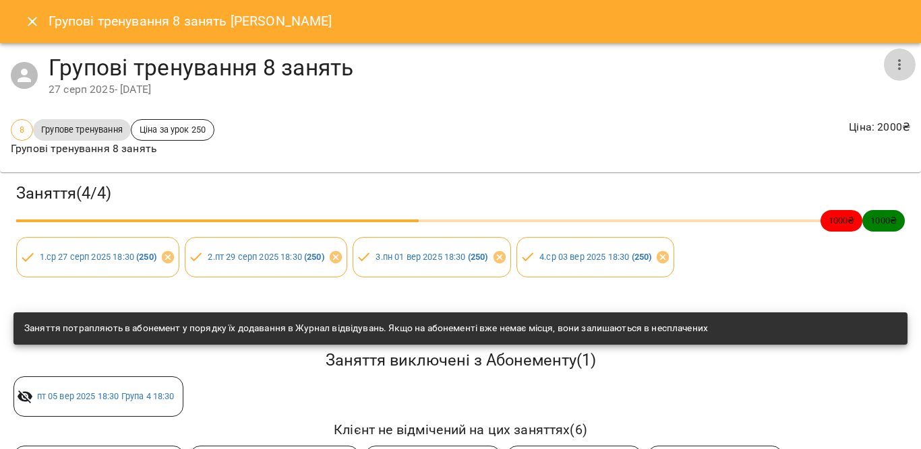
click at [891, 60] on icon "button" at bounding box center [899, 65] width 16 height 16
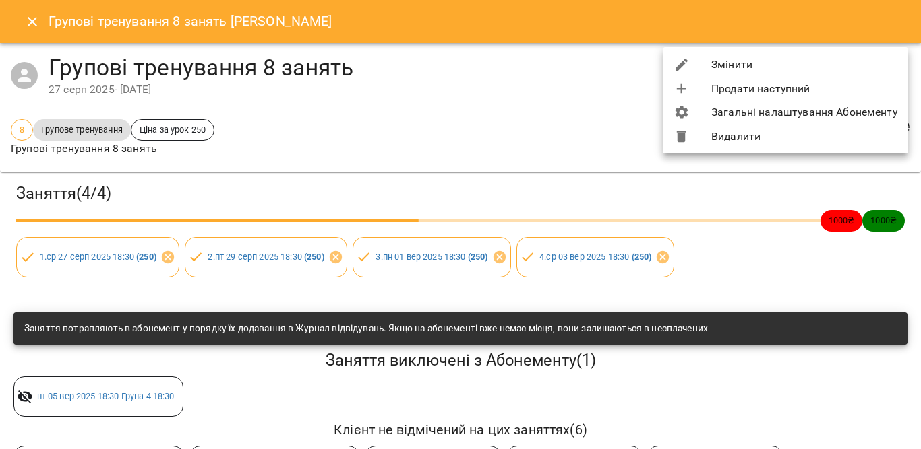
click at [784, 65] on li "Змінити" at bounding box center [784, 65] width 245 height 24
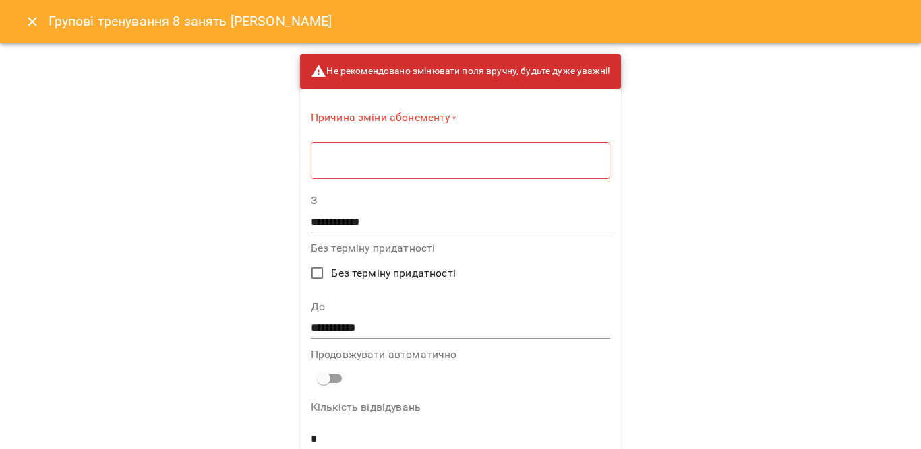
click at [470, 170] on div "* ​" at bounding box center [460, 161] width 299 height 38
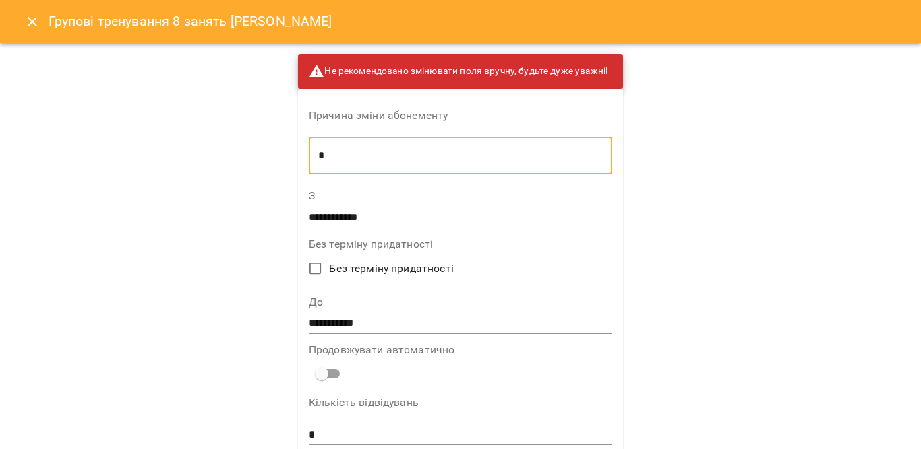
type textarea "*"
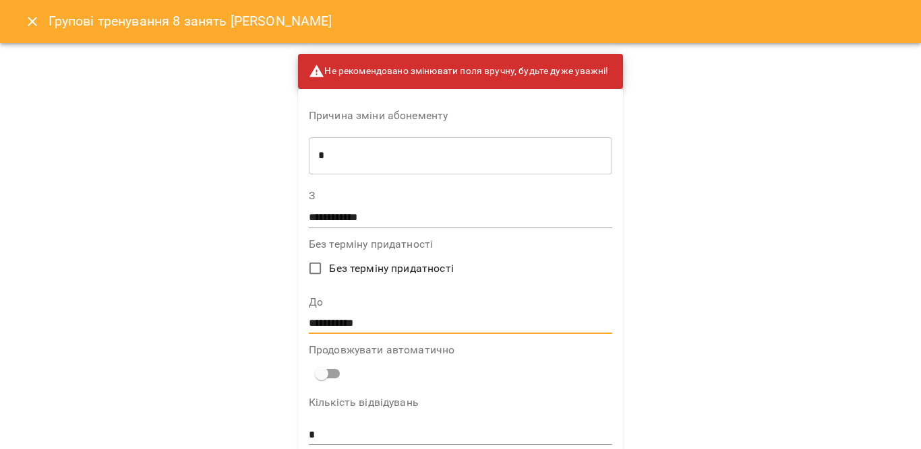
click at [346, 317] on input "**********" at bounding box center [460, 324] width 303 height 22
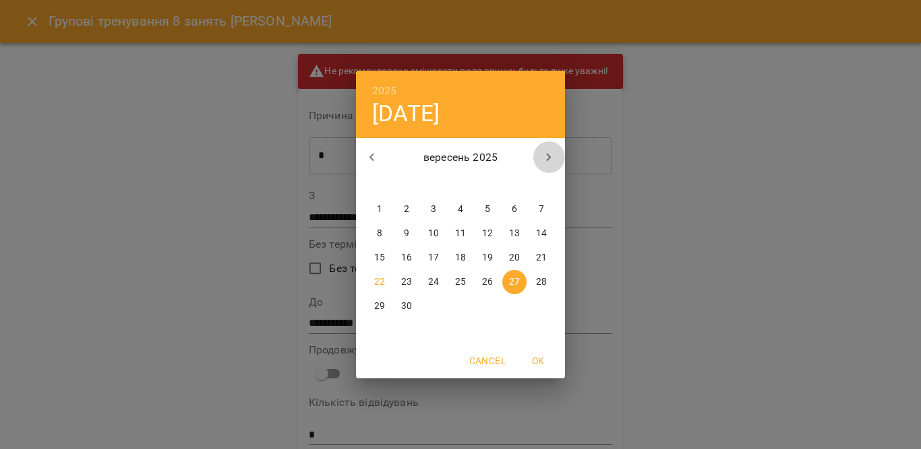
click at [551, 160] on icon "button" at bounding box center [548, 158] width 16 height 16
click at [545, 226] on button "12" at bounding box center [541, 234] width 24 height 24
type input "**********"
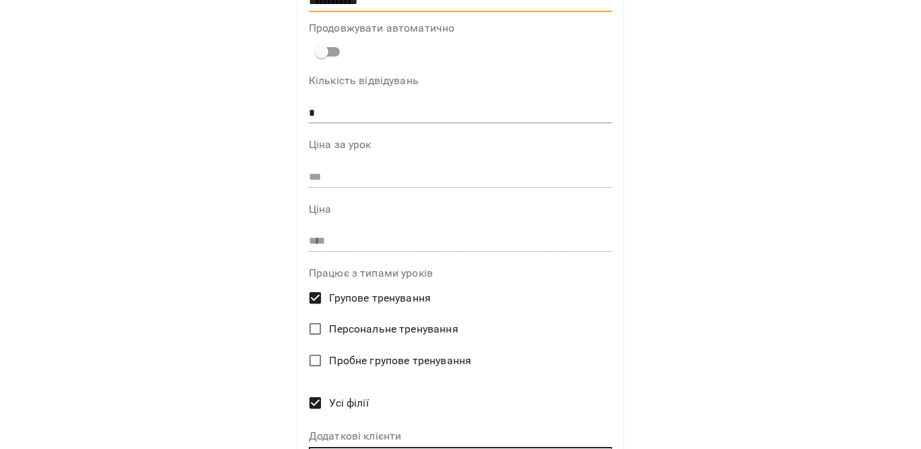
scroll to position [404, 0]
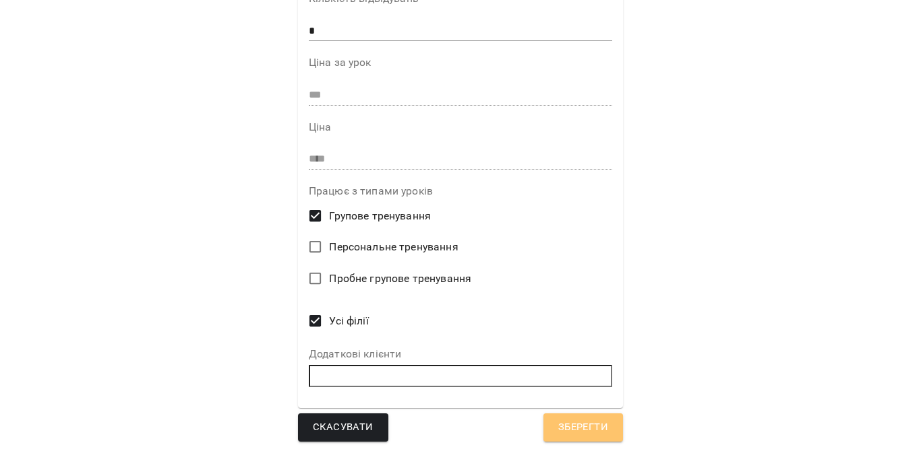
click at [580, 425] on span "Зберегти" at bounding box center [583, 428] width 50 height 18
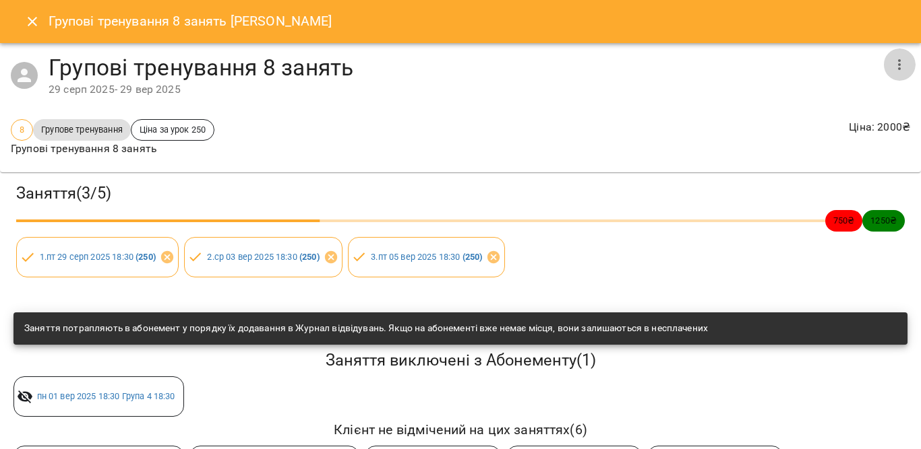
click at [891, 59] on icon "button" at bounding box center [899, 65] width 16 height 16
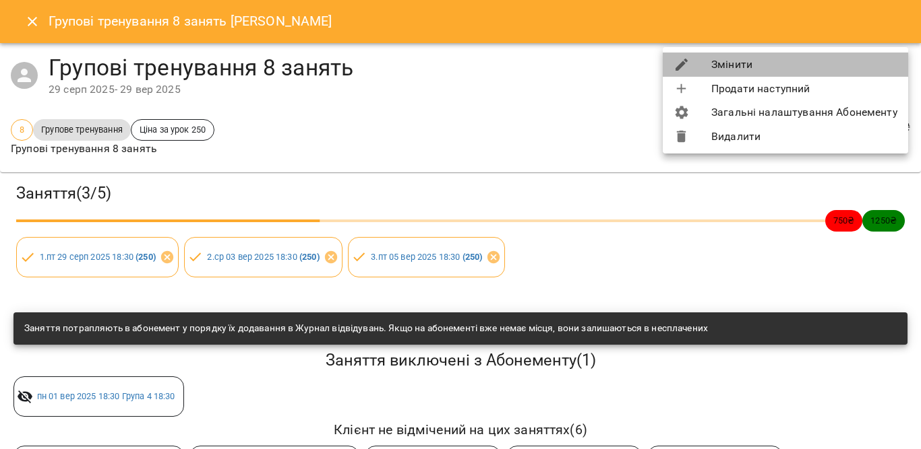
click at [781, 63] on li "Змінити" at bounding box center [784, 65] width 245 height 24
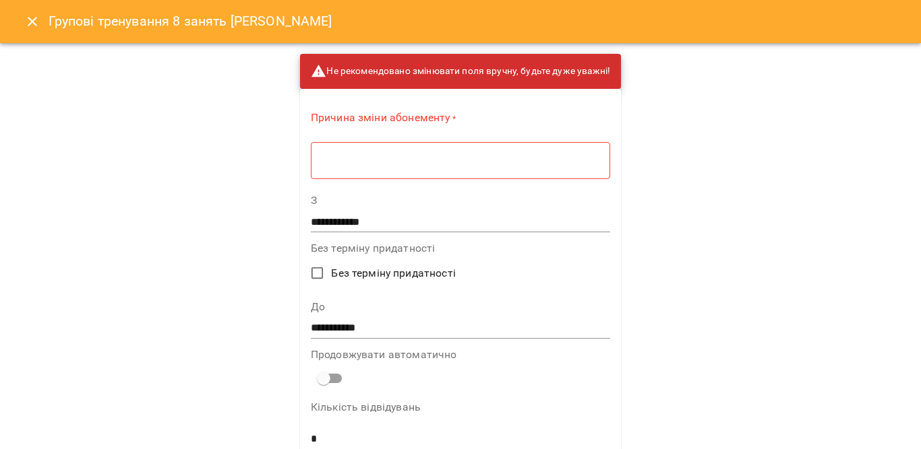
click at [500, 149] on div "* ​" at bounding box center [460, 161] width 299 height 38
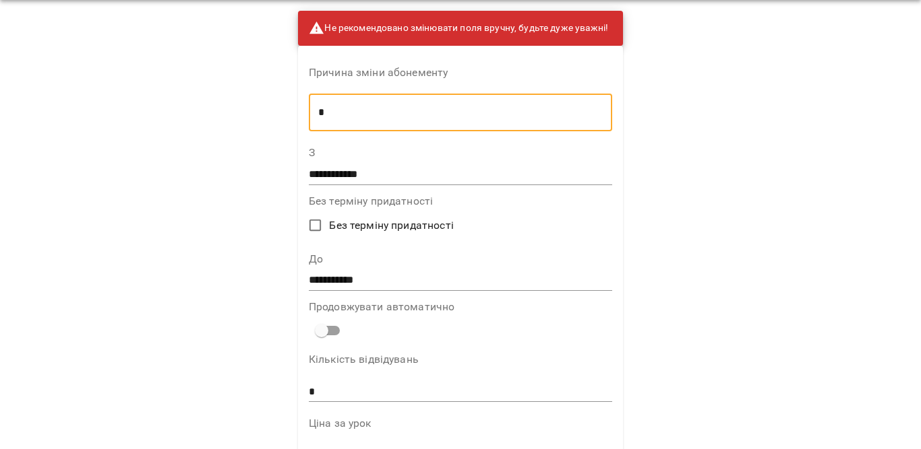
scroll to position [67, 0]
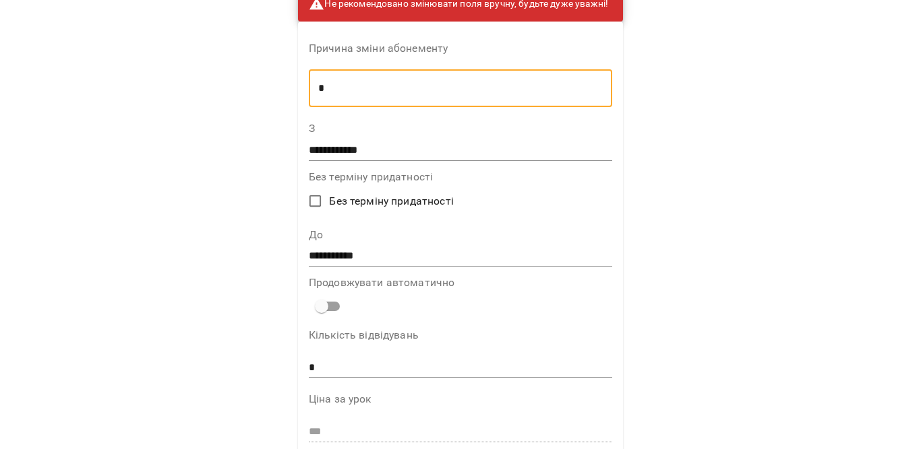
type textarea "*"
click at [442, 253] on input "**********" at bounding box center [460, 257] width 303 height 22
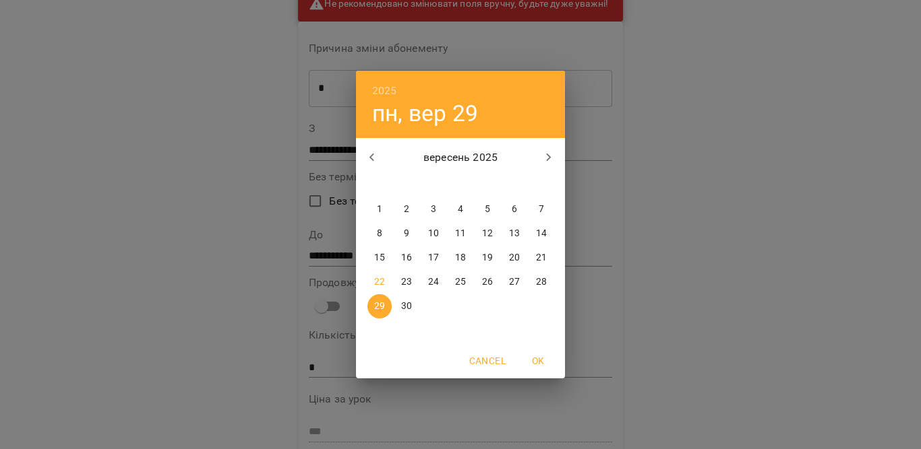
click at [554, 145] on button "button" at bounding box center [548, 158] width 32 height 32
click at [543, 228] on p "12" at bounding box center [541, 233] width 11 height 13
type input "**********"
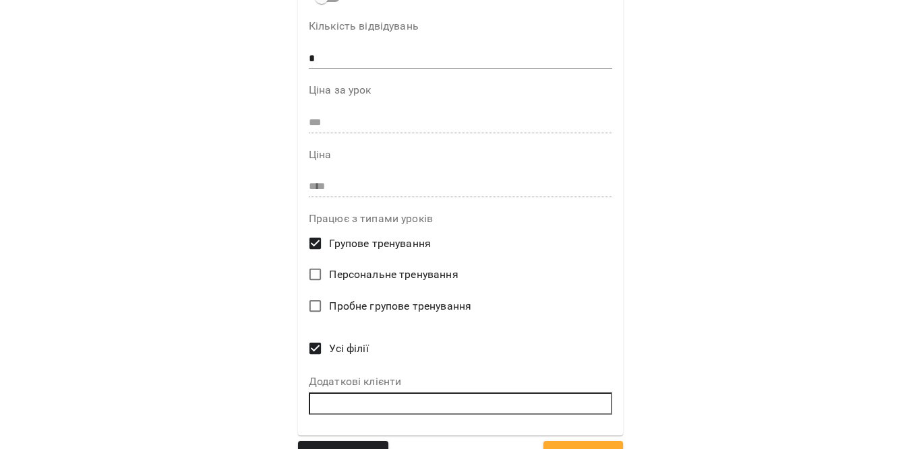
scroll to position [408, 0]
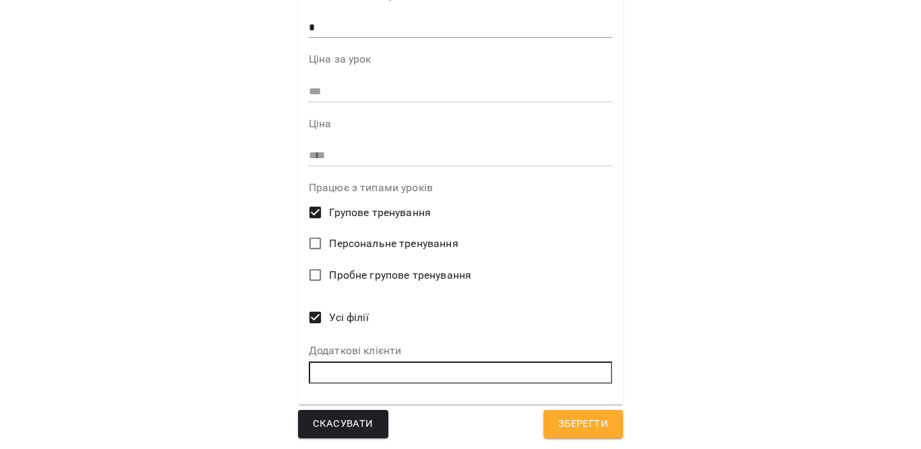
click at [582, 425] on span "Зберегти" at bounding box center [583, 425] width 50 height 18
